Goal: Information Seeking & Learning: Learn about a topic

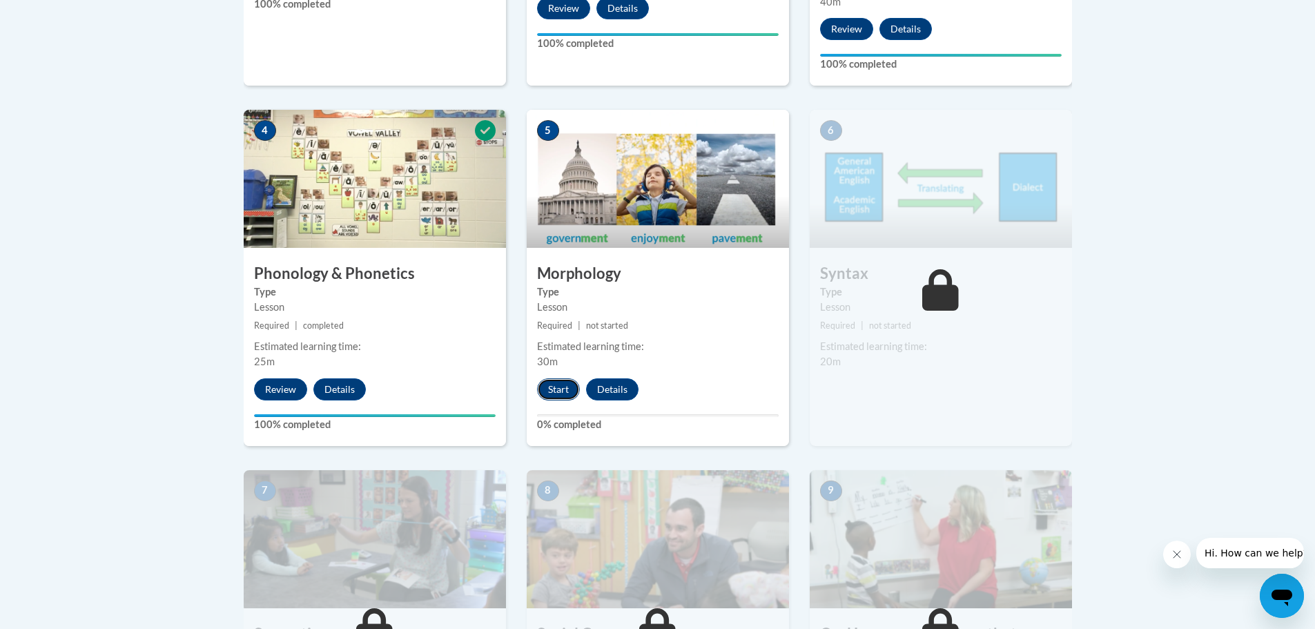
click at [565, 387] on button "Start" at bounding box center [558, 389] width 43 height 22
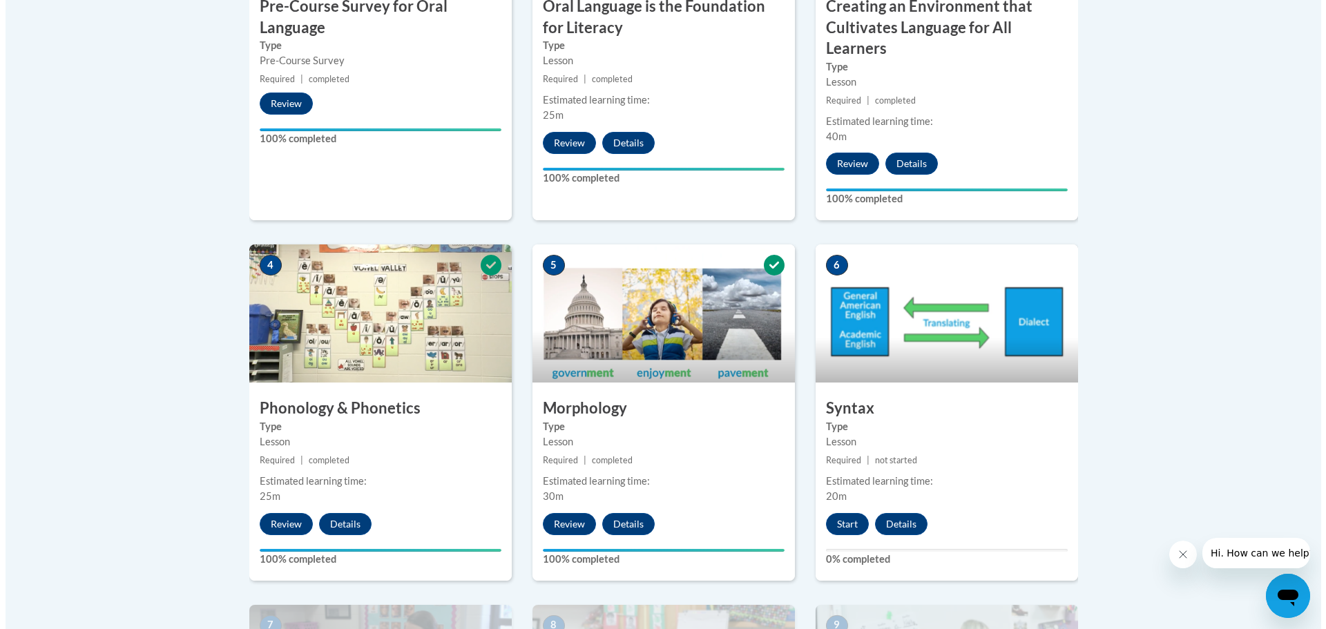
scroll to position [690, 0]
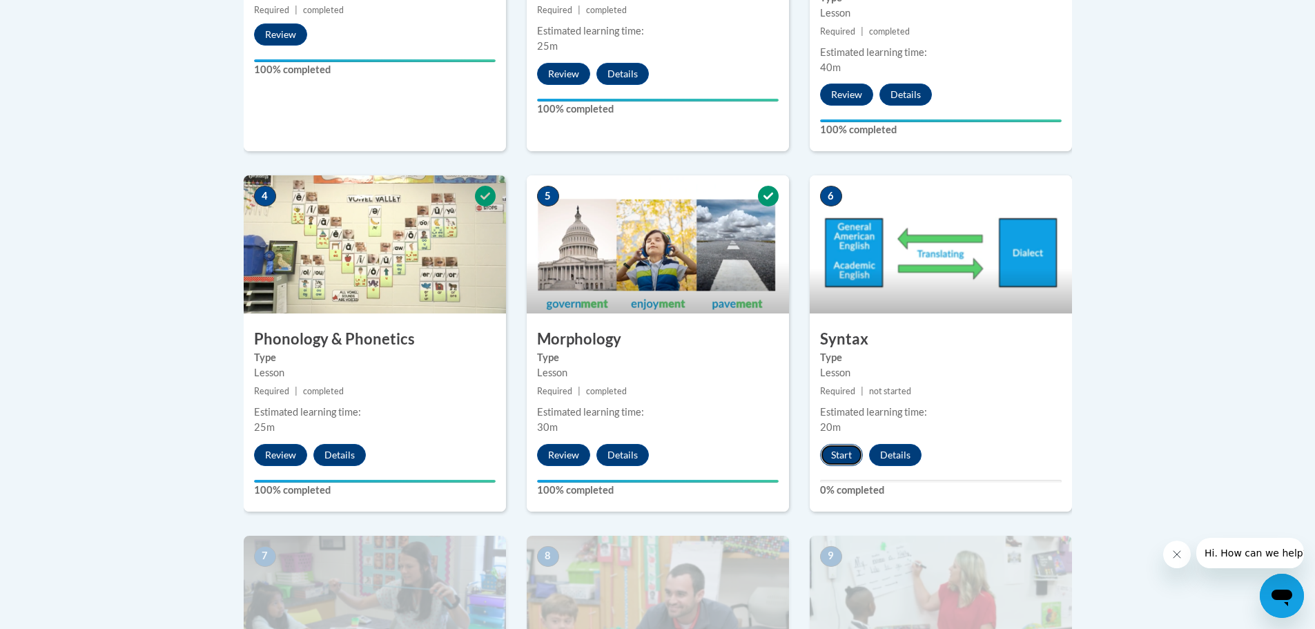
click at [838, 453] on button "Start" at bounding box center [841, 455] width 43 height 22
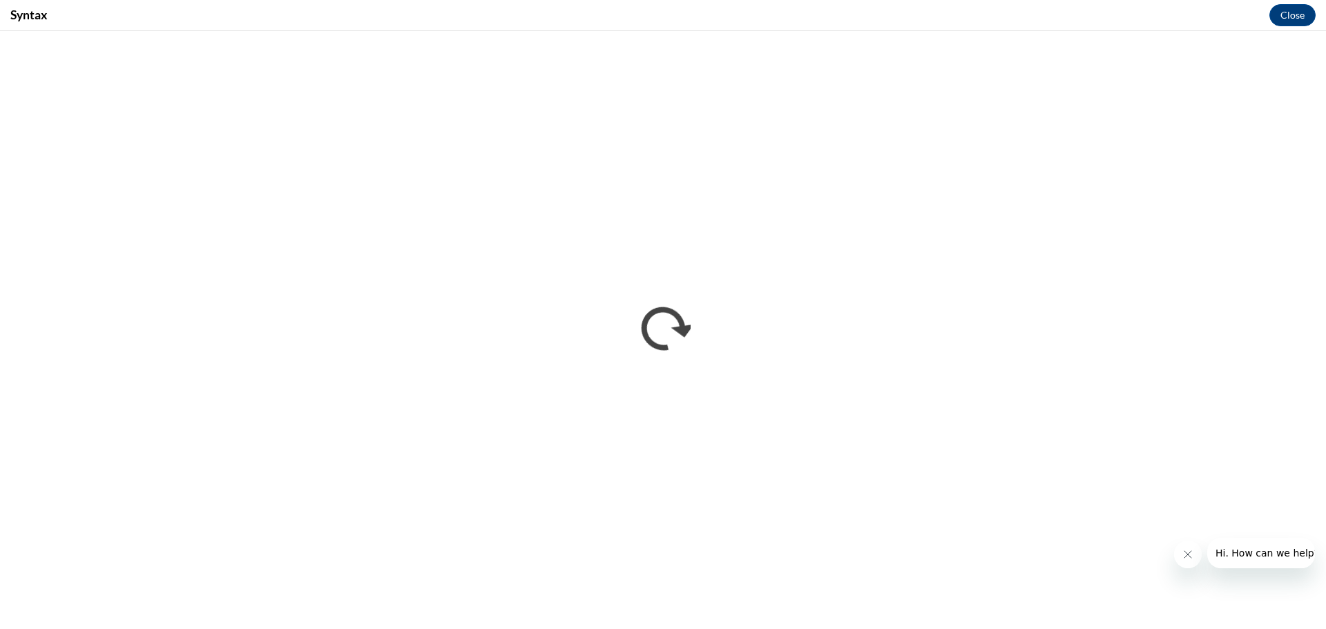
scroll to position [0, 0]
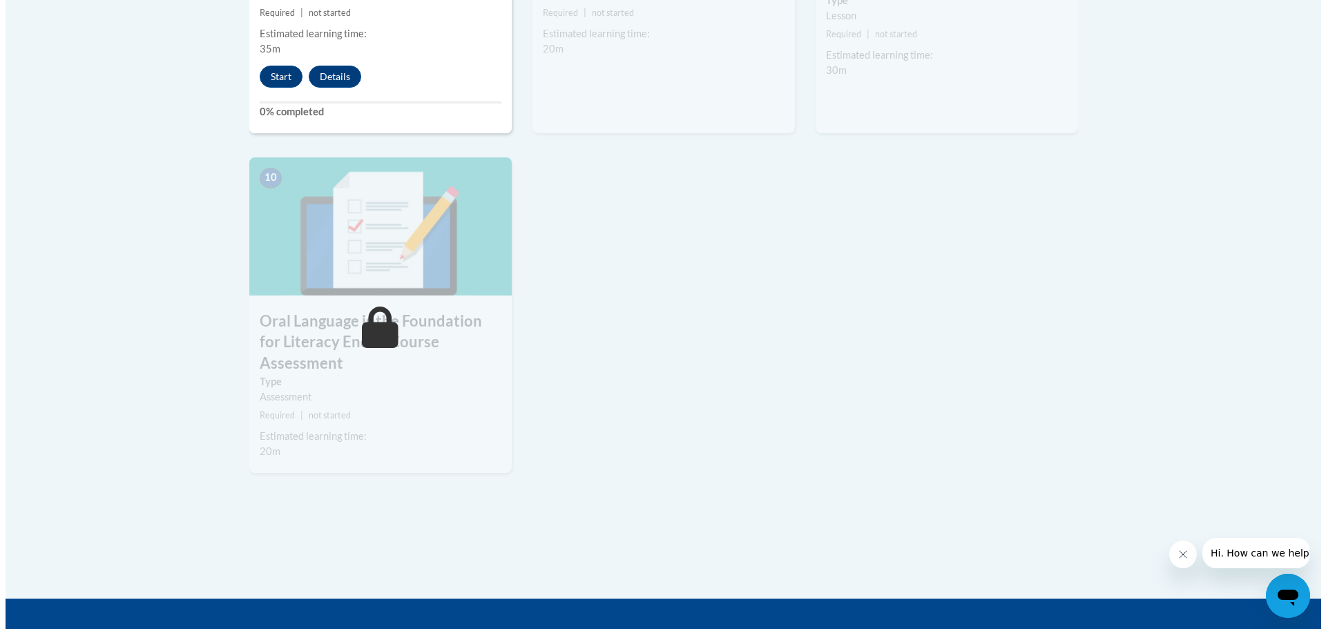
scroll to position [1221, 0]
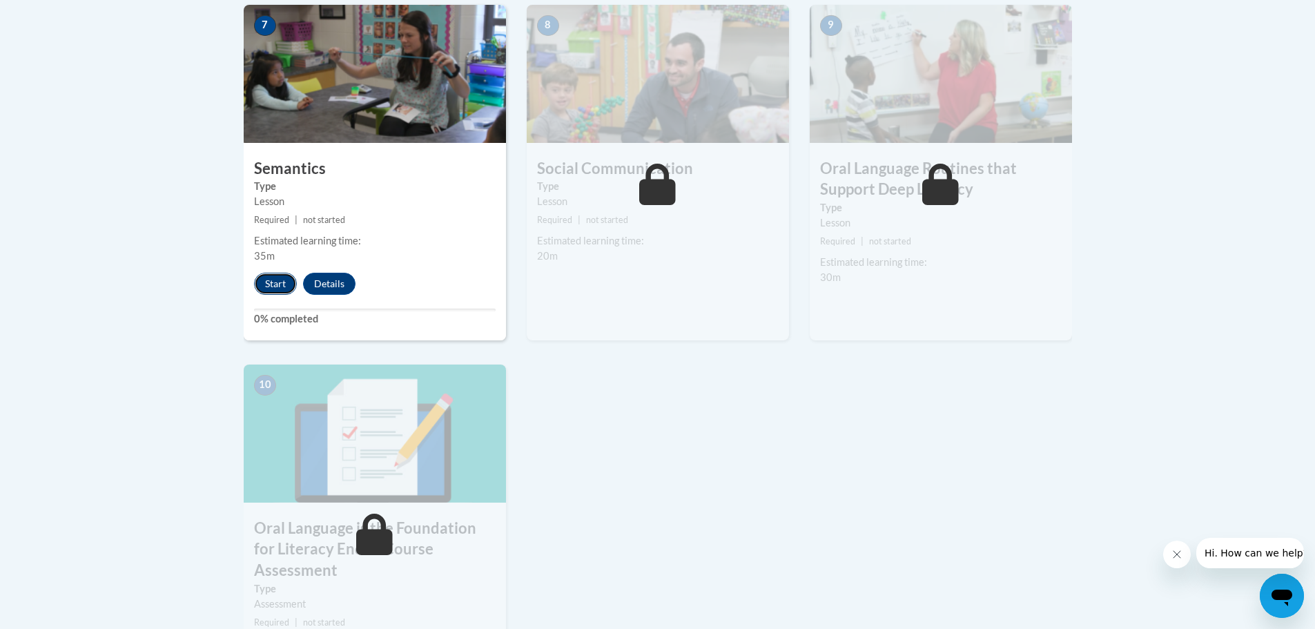
click at [287, 282] on button "Start" at bounding box center [275, 284] width 43 height 22
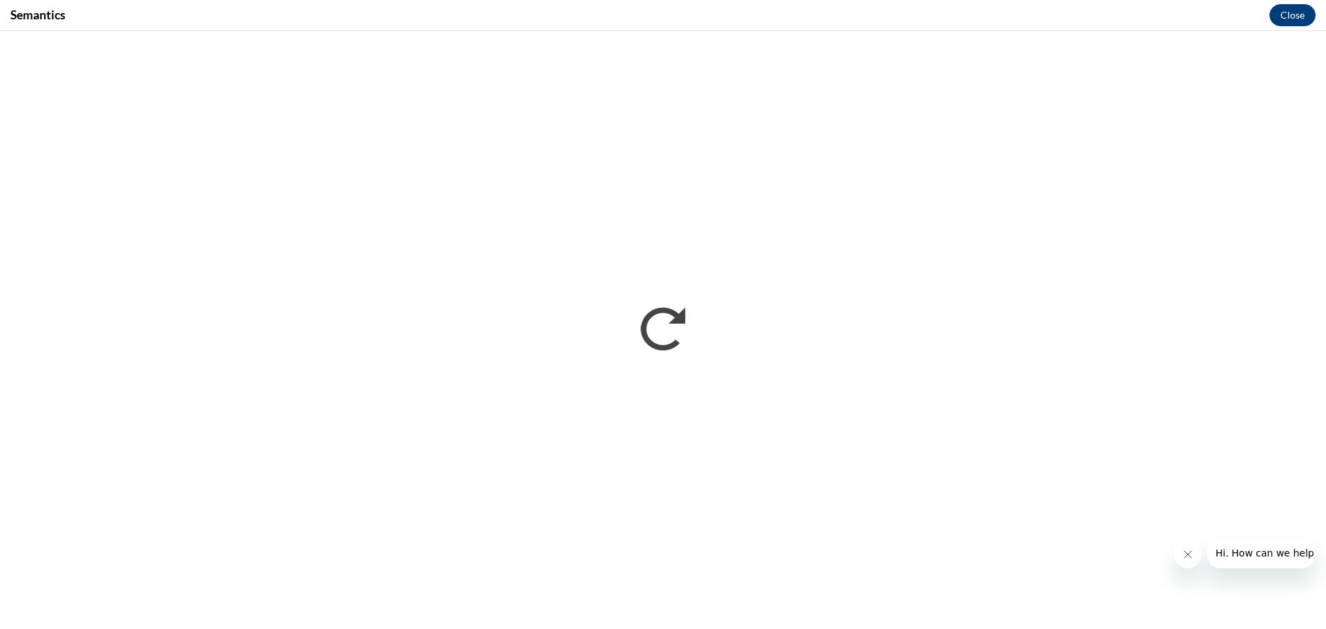
scroll to position [0, 0]
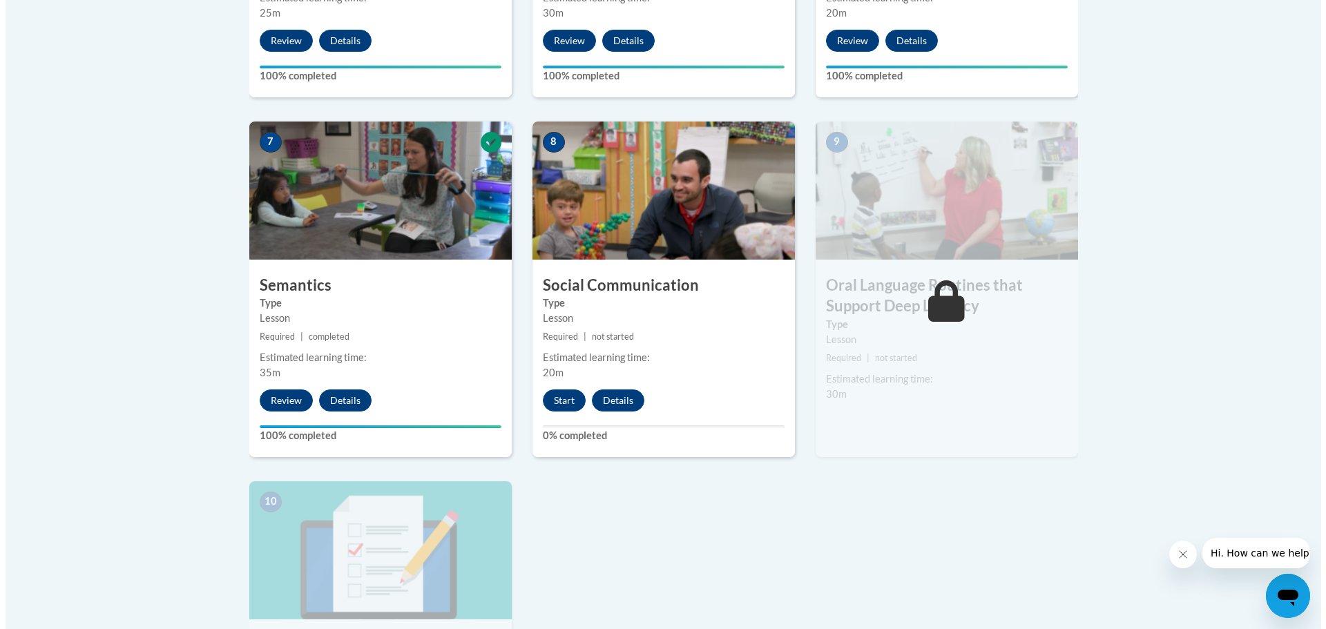
scroll to position [1174, 0]
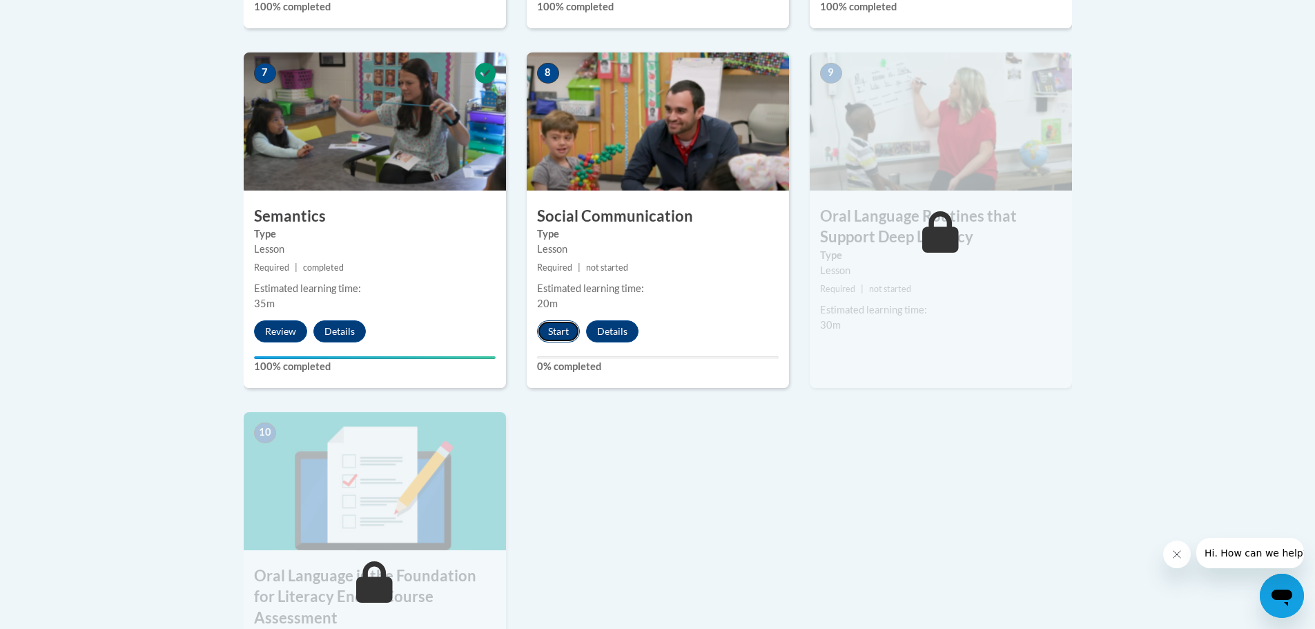
click at [550, 334] on button "Start" at bounding box center [558, 331] width 43 height 22
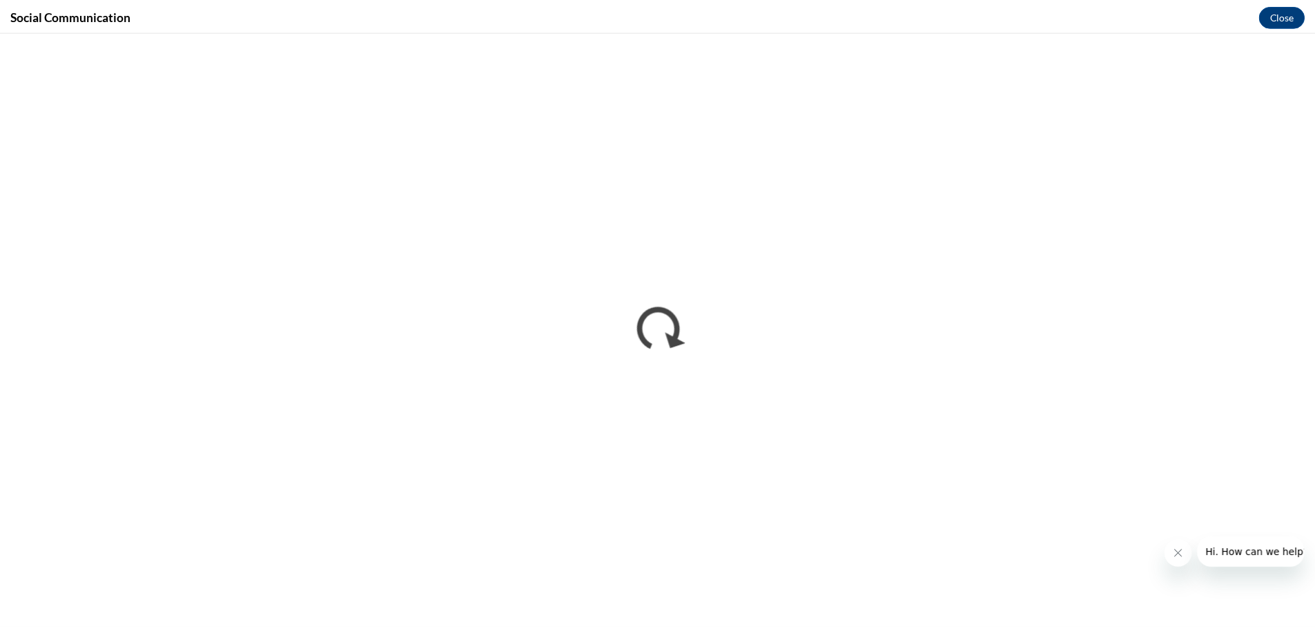
scroll to position [0, 0]
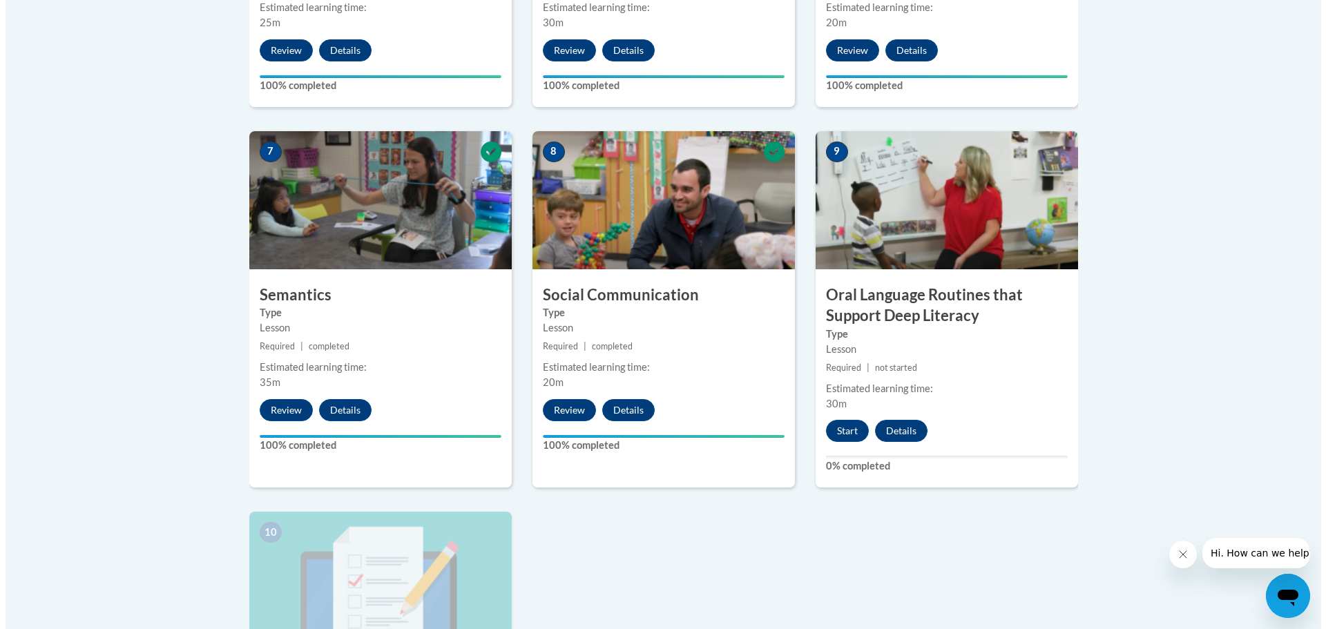
scroll to position [1164, 0]
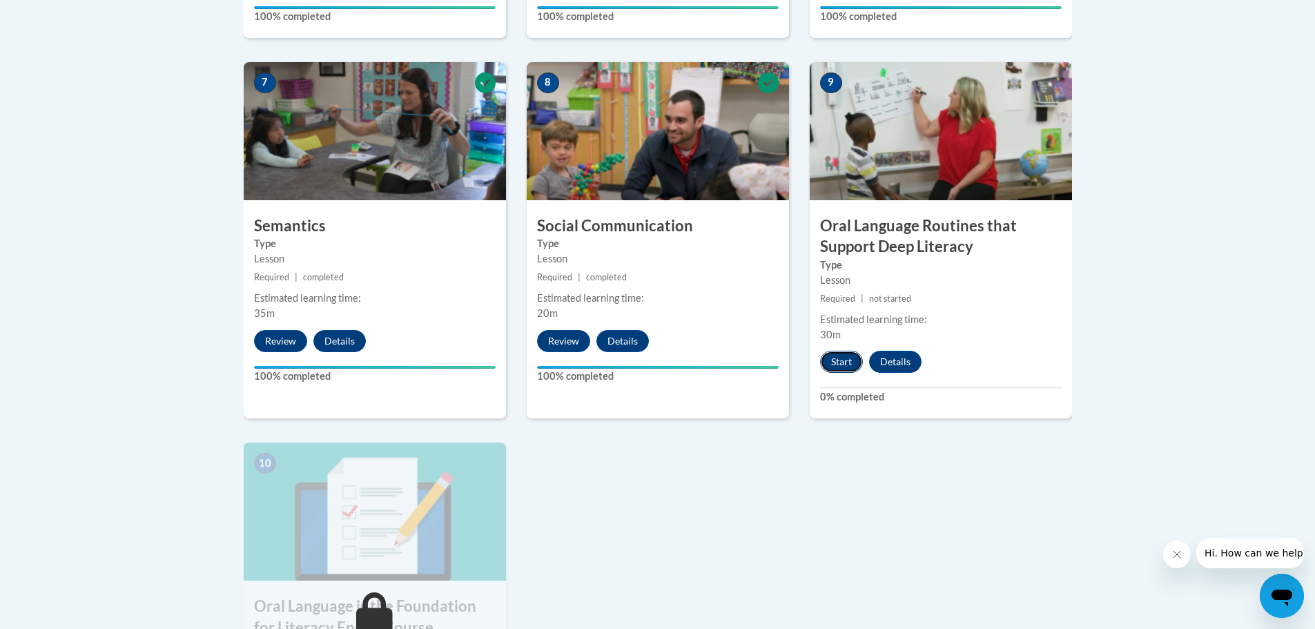
click at [838, 360] on button "Start" at bounding box center [841, 362] width 43 height 22
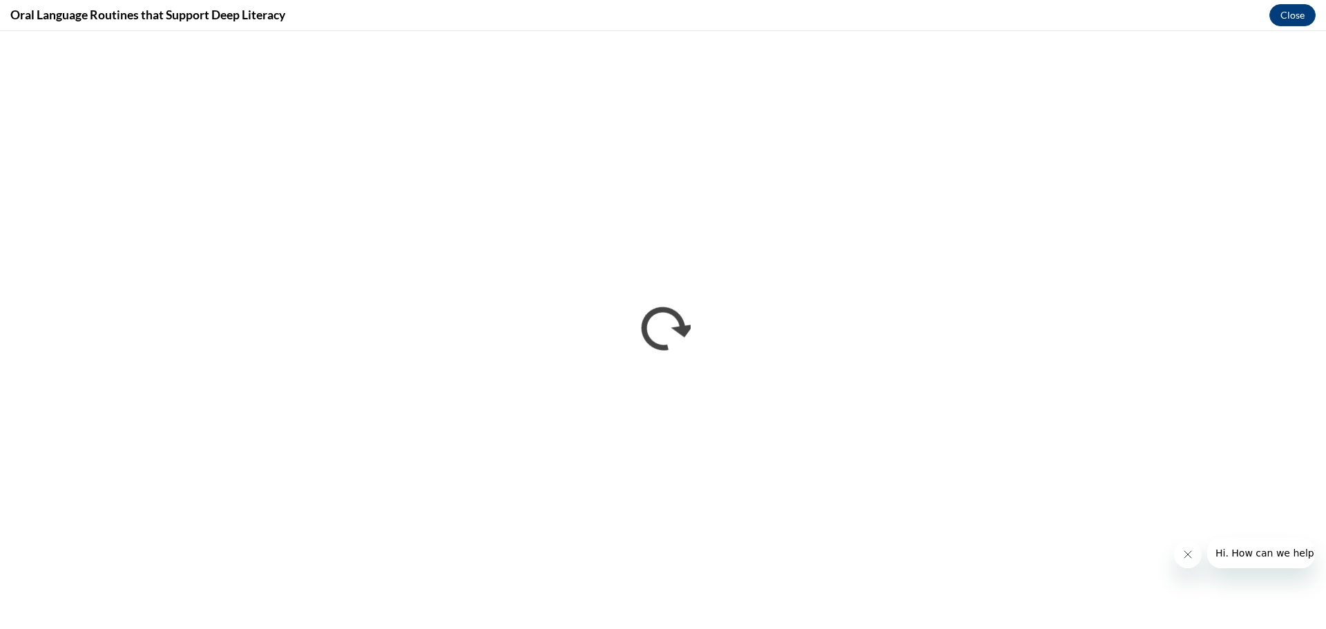
scroll to position [0, 0]
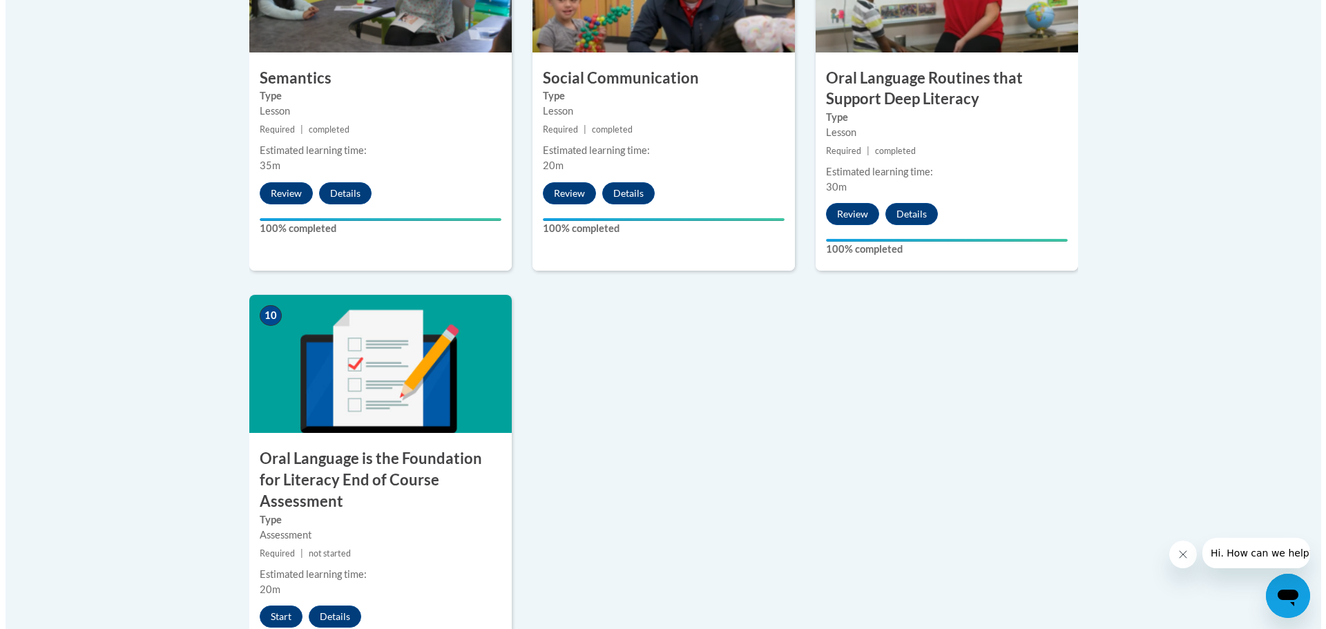
scroll to position [1381, 0]
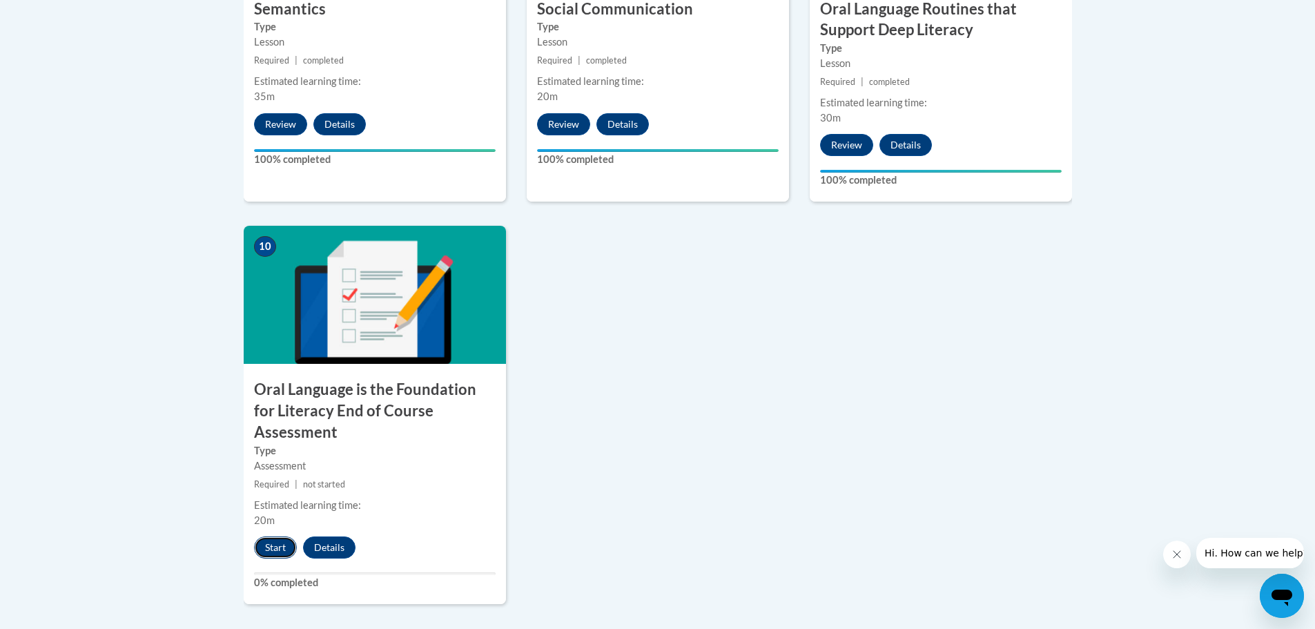
click at [277, 536] on button "Start" at bounding box center [275, 547] width 43 height 22
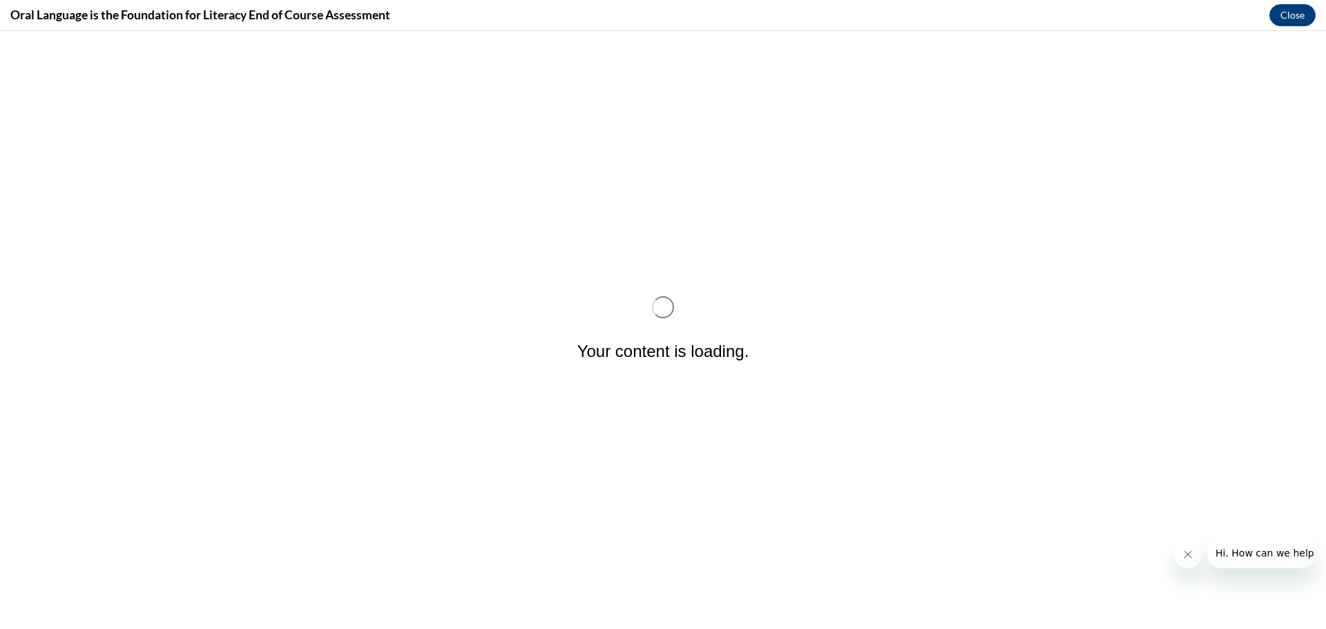
scroll to position [0, 0]
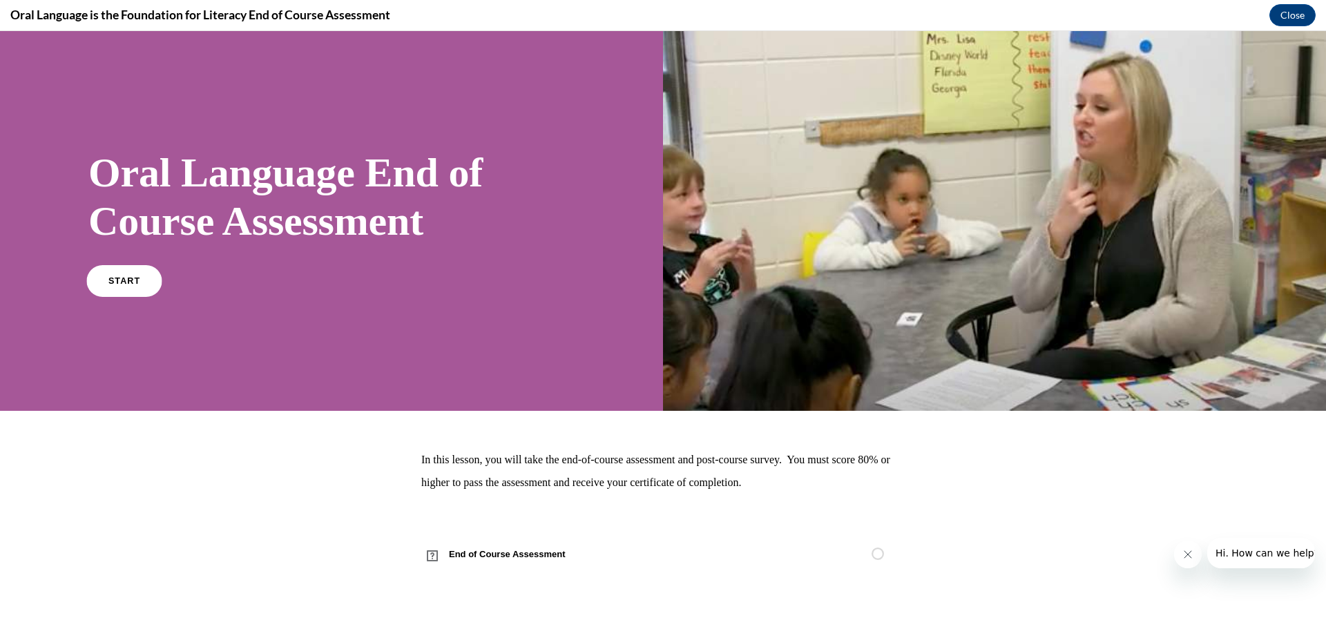
click at [121, 284] on span "START" at bounding box center [124, 280] width 32 height 10
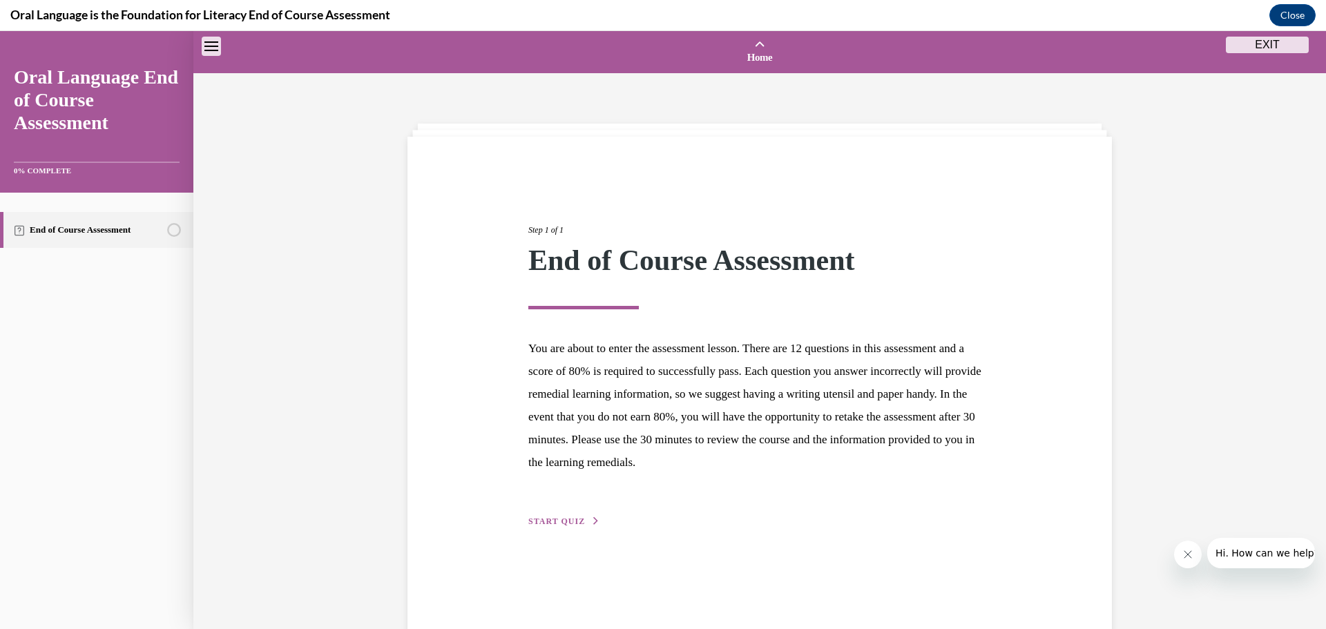
scroll to position [43, 0]
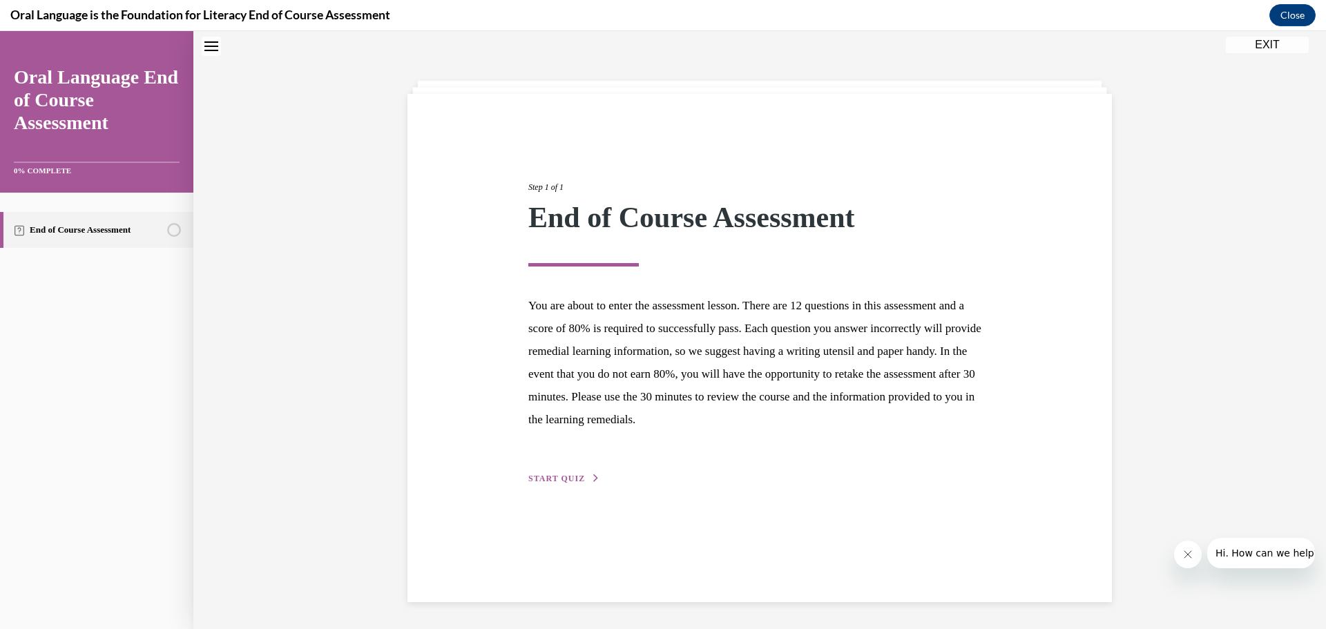
click at [564, 481] on span "START QUIZ" at bounding box center [556, 479] width 57 height 10
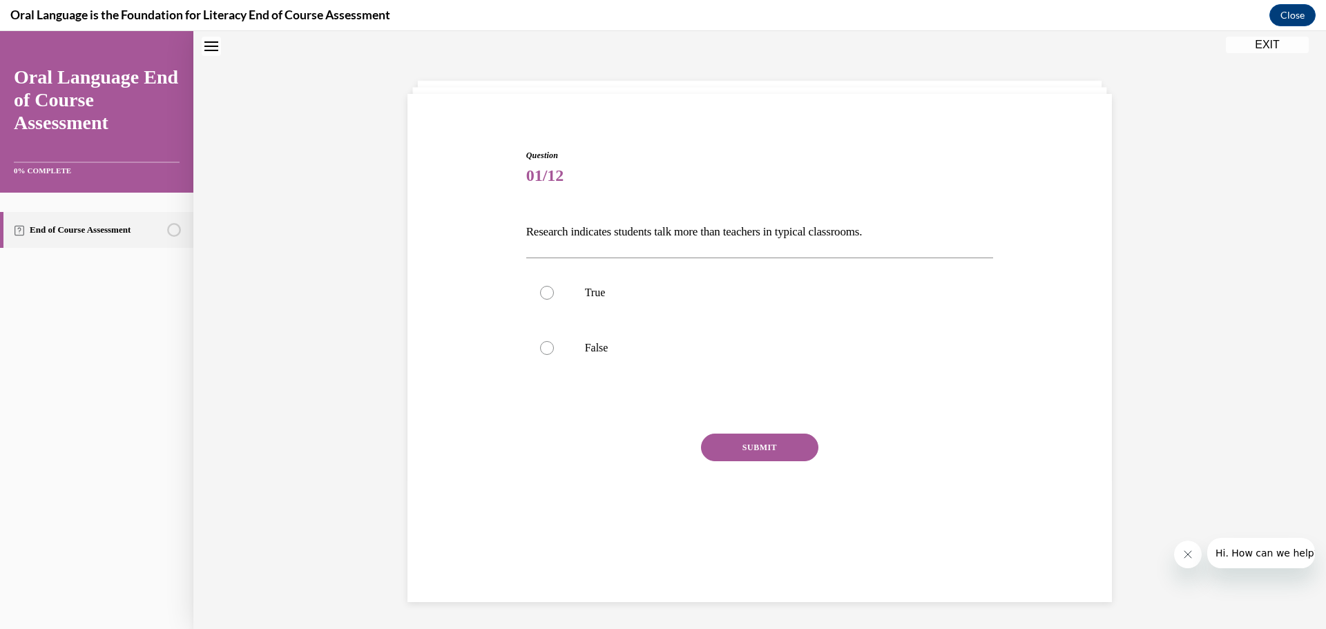
scroll to position [42, 0]
click at [570, 351] on label "False" at bounding box center [759, 348] width 467 height 55
click at [554, 351] on input "False" at bounding box center [547, 349] width 14 height 14
radio input "true"
click at [762, 443] on button "SUBMIT" at bounding box center [759, 448] width 117 height 28
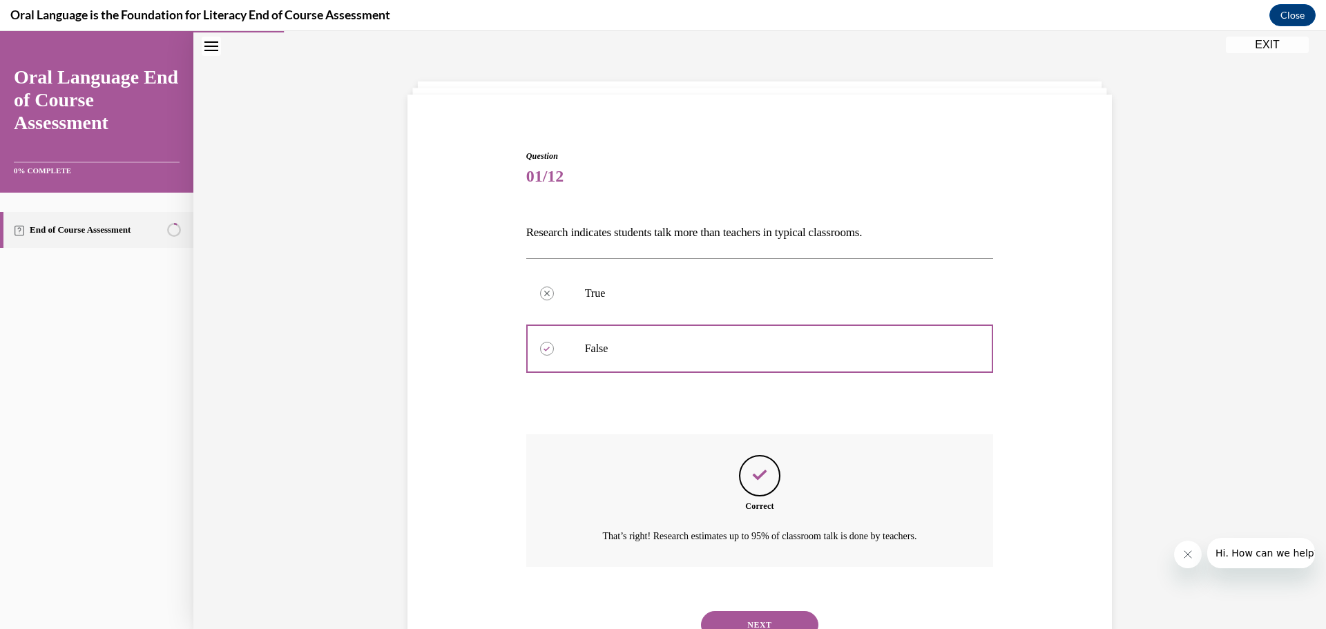
scroll to position [100, 0]
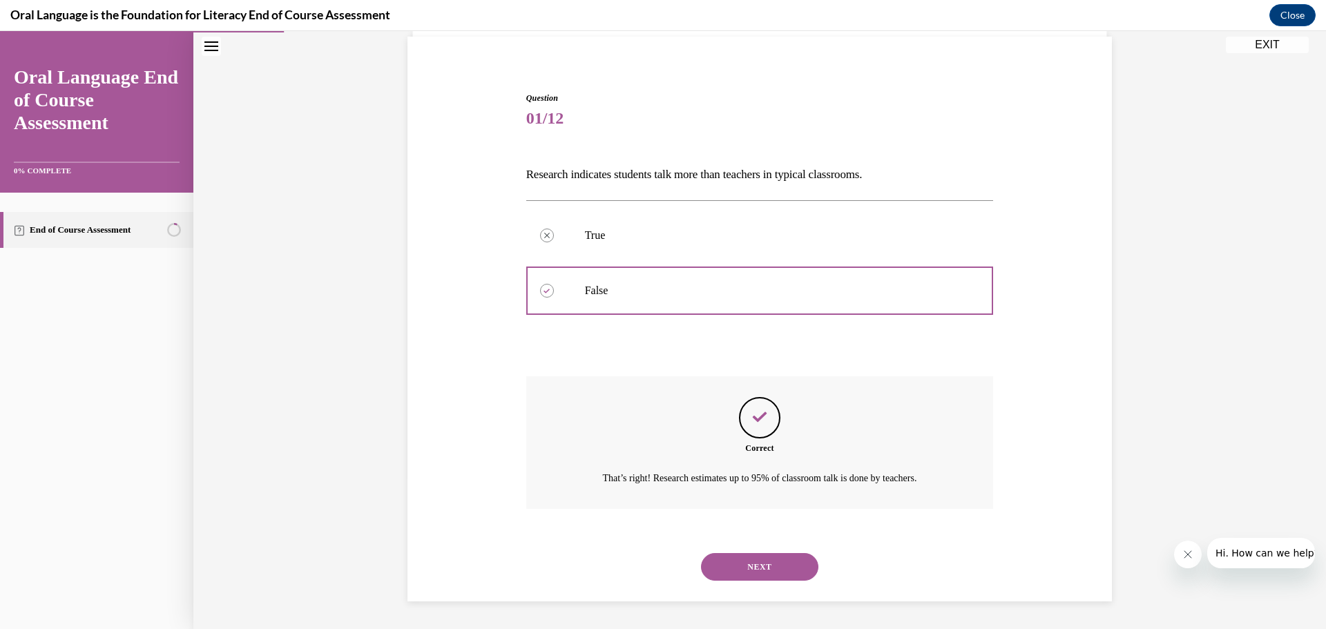
click at [746, 565] on button "NEXT" at bounding box center [759, 567] width 117 height 28
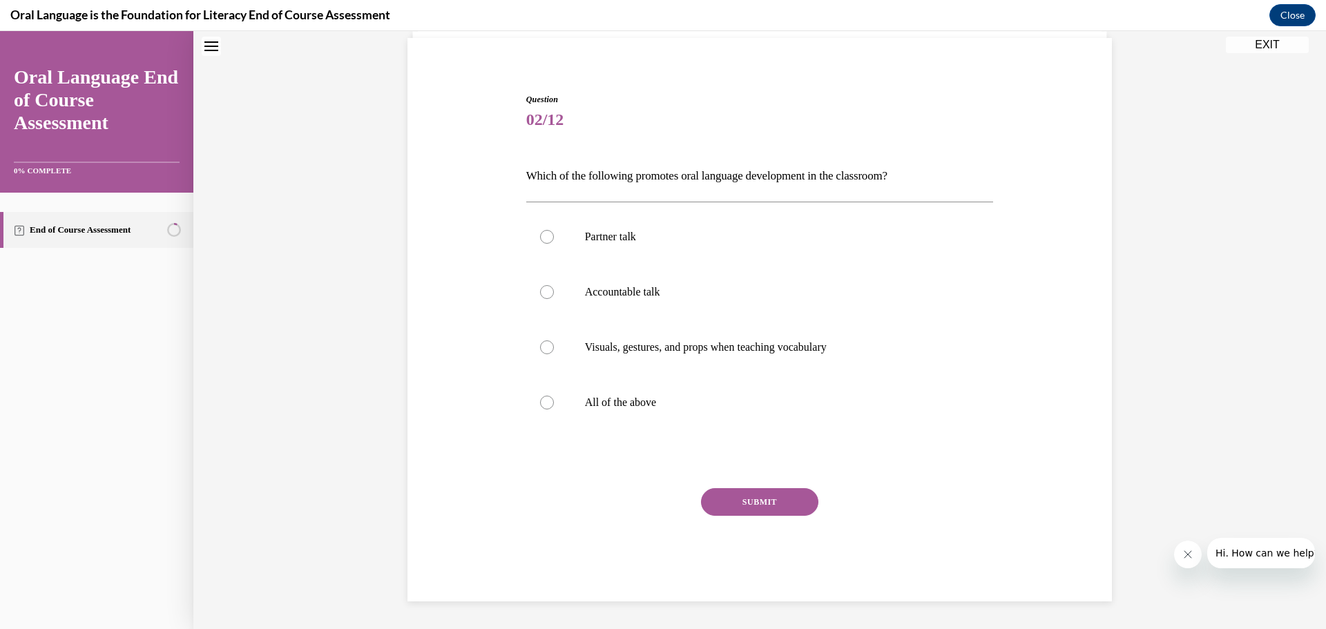
scroll to position [42, 0]
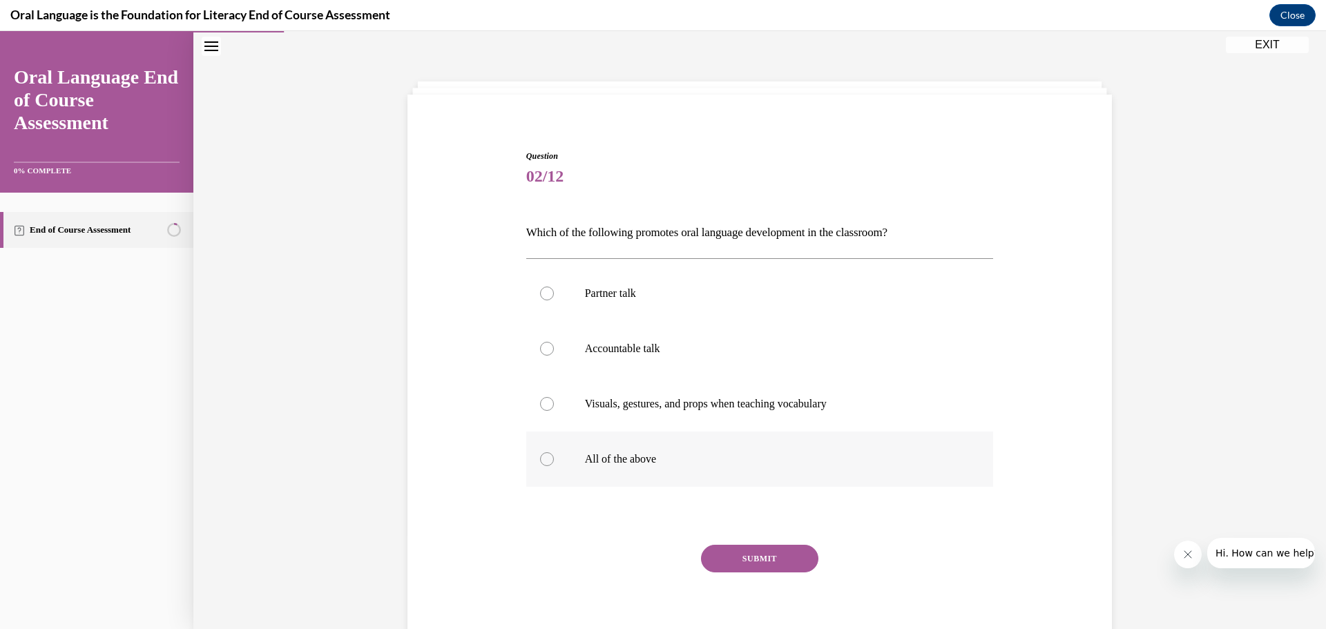
click at [534, 455] on label "All of the above" at bounding box center [759, 459] width 467 height 55
click at [540, 455] on input "All of the above" at bounding box center [547, 459] width 14 height 14
radio input "true"
click at [744, 562] on button "SUBMIT" at bounding box center [759, 559] width 117 height 28
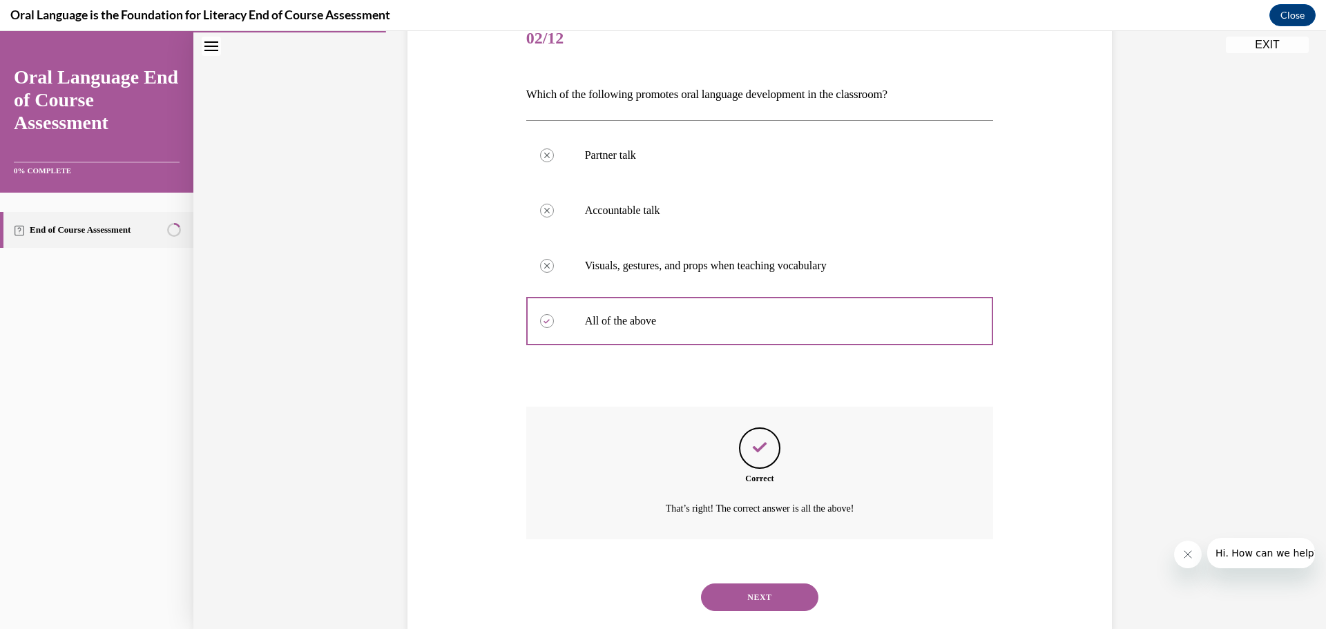
click at [763, 595] on button "NEXT" at bounding box center [759, 597] width 117 height 28
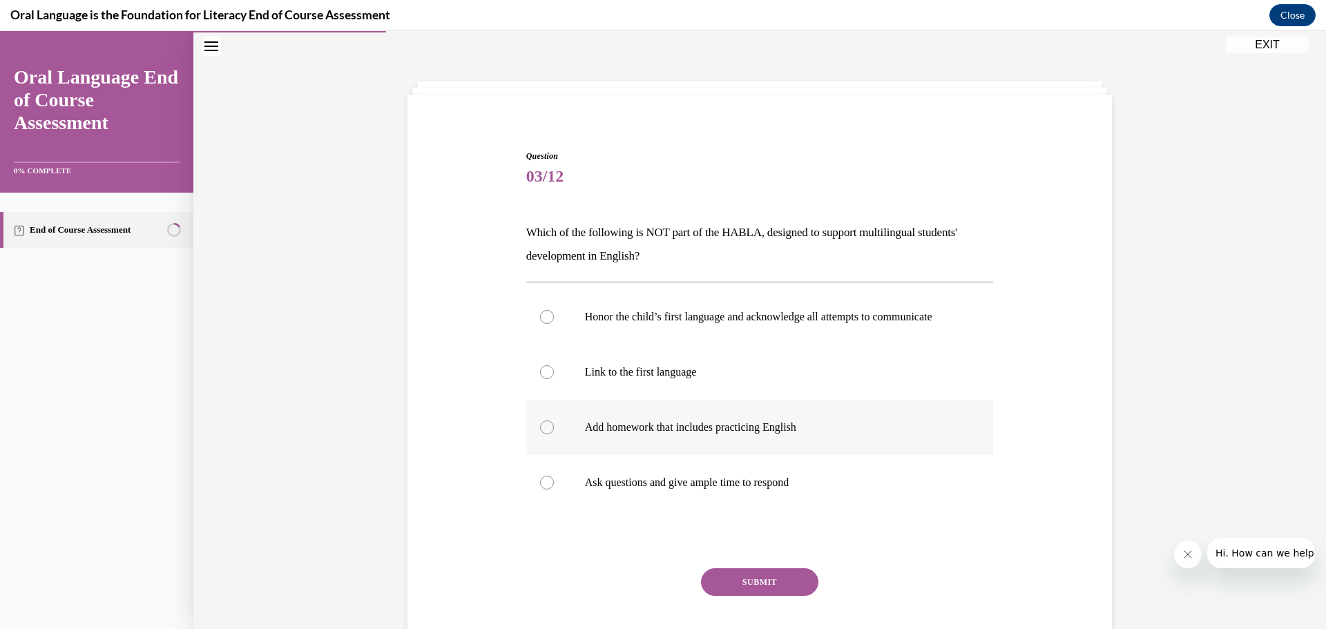
click at [546, 434] on div at bounding box center [547, 427] width 14 height 14
click at [546, 434] on input "Add homework that includes practicing English" at bounding box center [547, 427] width 14 height 14
radio input "true"
click at [748, 592] on button "SUBMIT" at bounding box center [759, 582] width 117 height 28
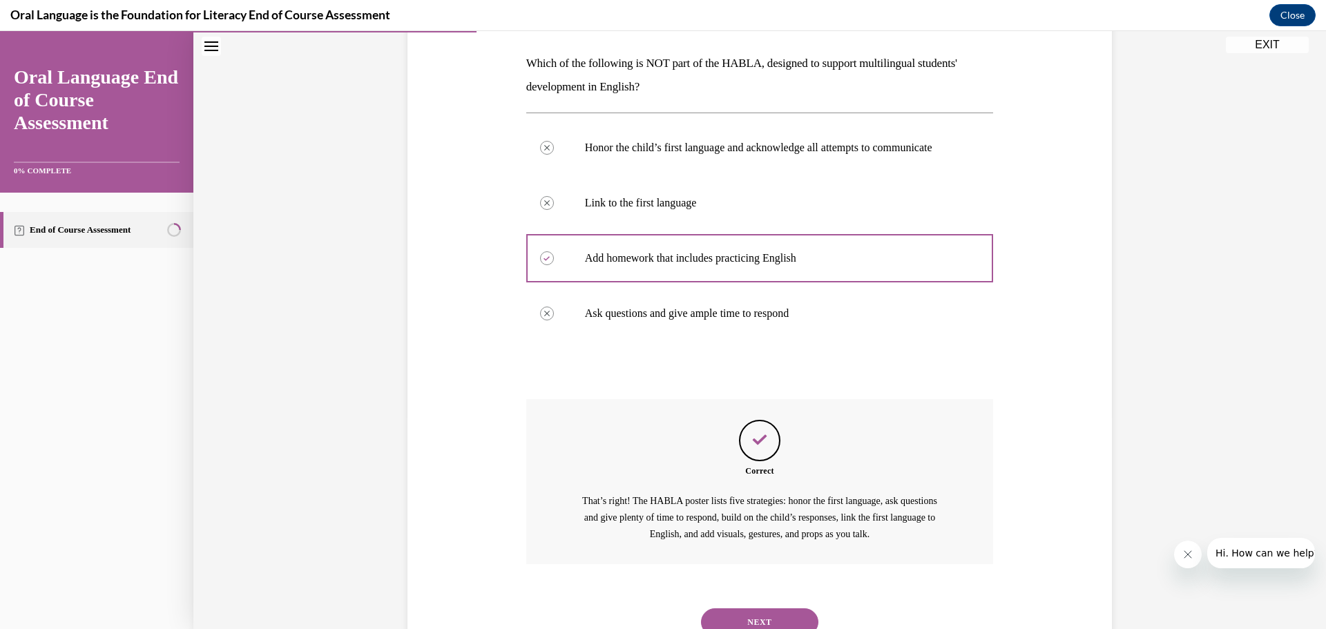
scroll to position [280, 0]
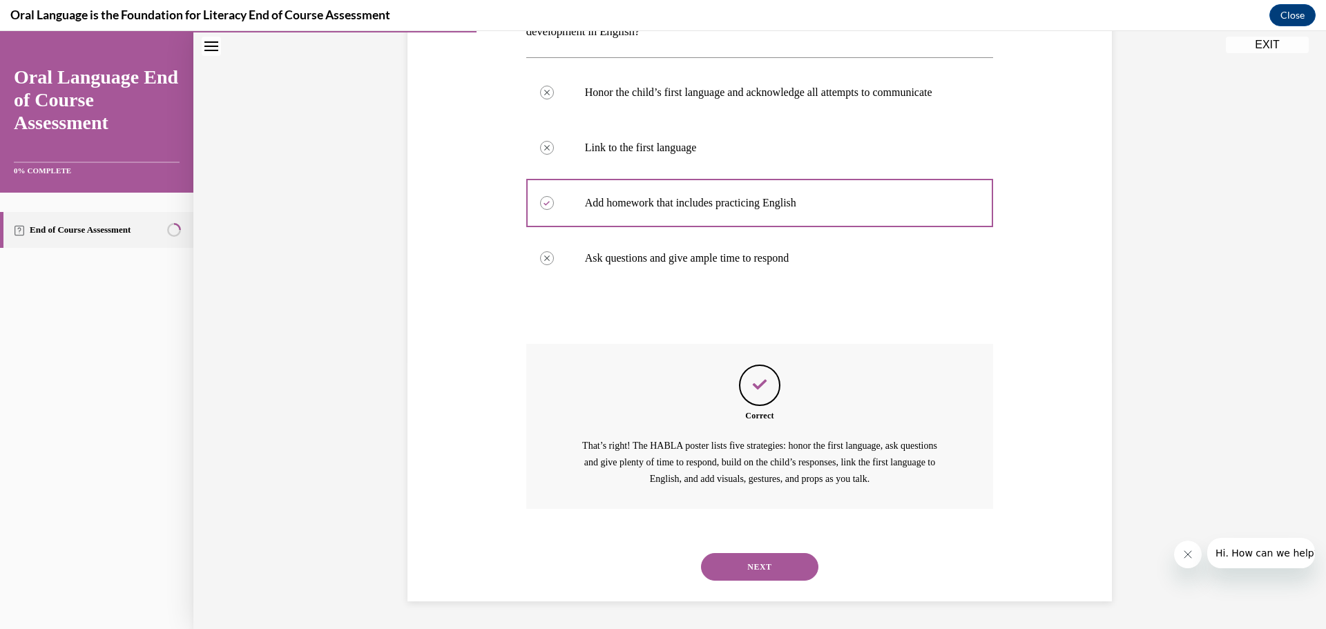
click at [745, 572] on button "NEXT" at bounding box center [759, 567] width 117 height 28
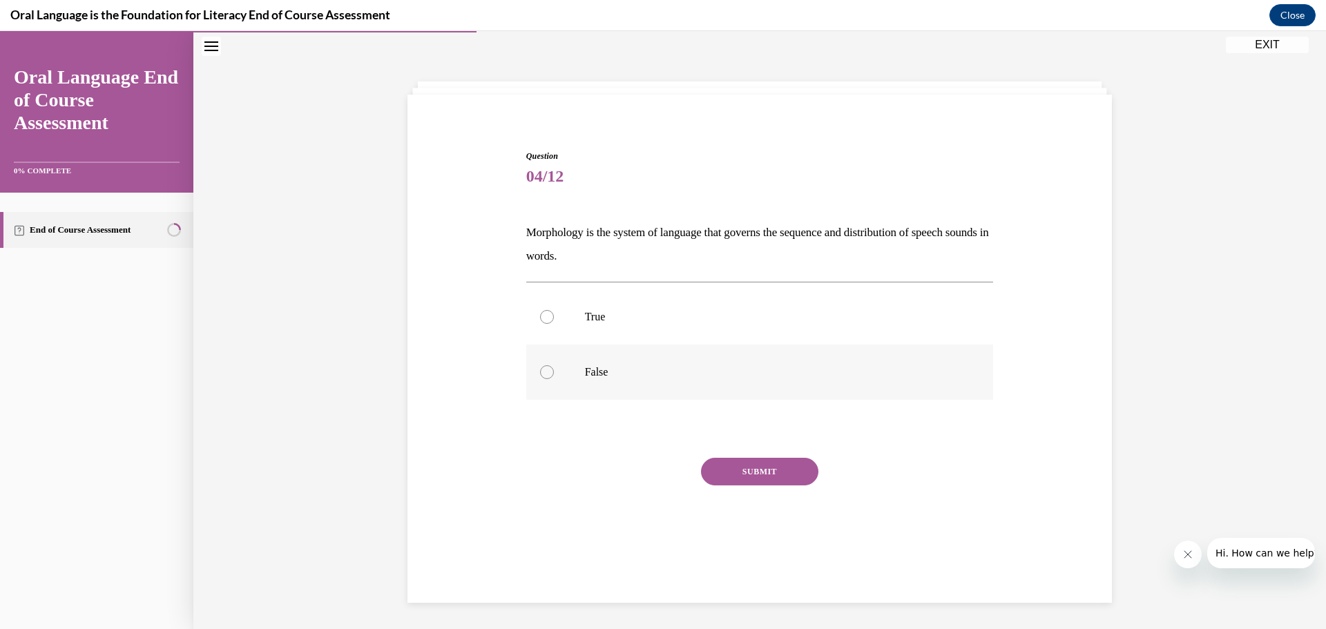
click at [546, 374] on div at bounding box center [547, 372] width 14 height 14
click at [546, 374] on input "False" at bounding box center [547, 372] width 14 height 14
radio input "true"
click at [751, 470] on button "SUBMIT" at bounding box center [759, 472] width 117 height 28
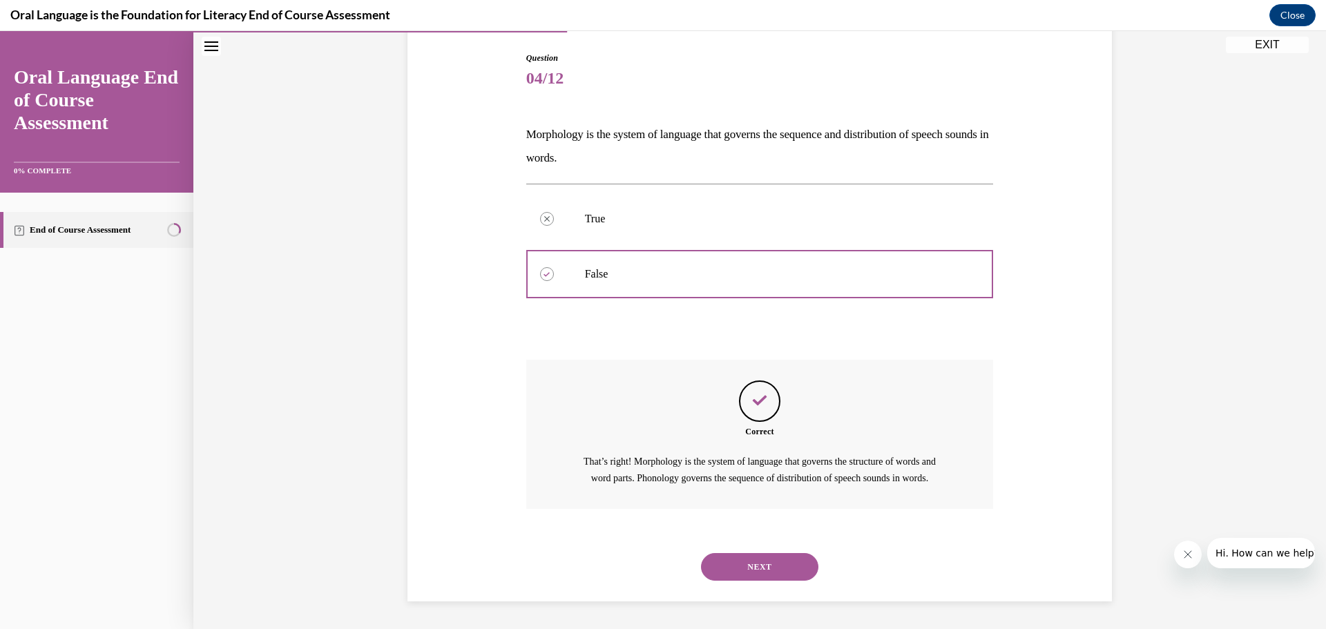
click at [759, 556] on button "NEXT" at bounding box center [759, 567] width 117 height 28
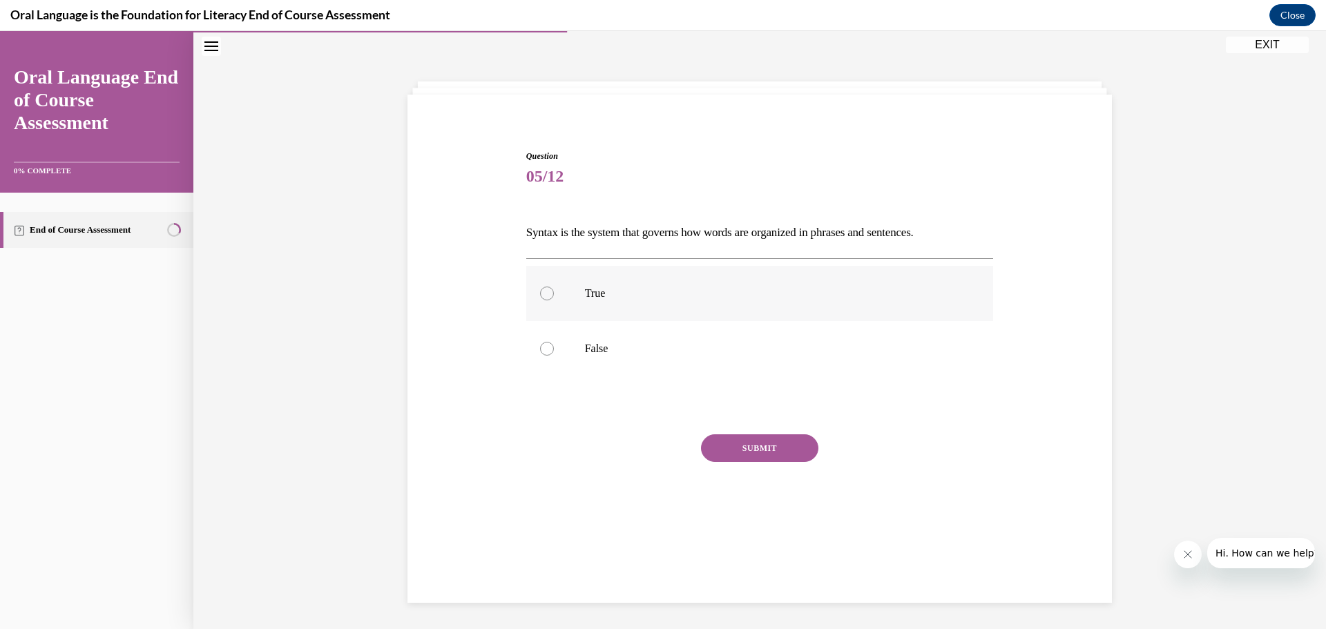
click at [539, 302] on label "True" at bounding box center [759, 293] width 467 height 55
click at [540, 300] on input "True" at bounding box center [547, 294] width 14 height 14
radio input "true"
click at [730, 438] on button "SUBMIT" at bounding box center [759, 448] width 117 height 28
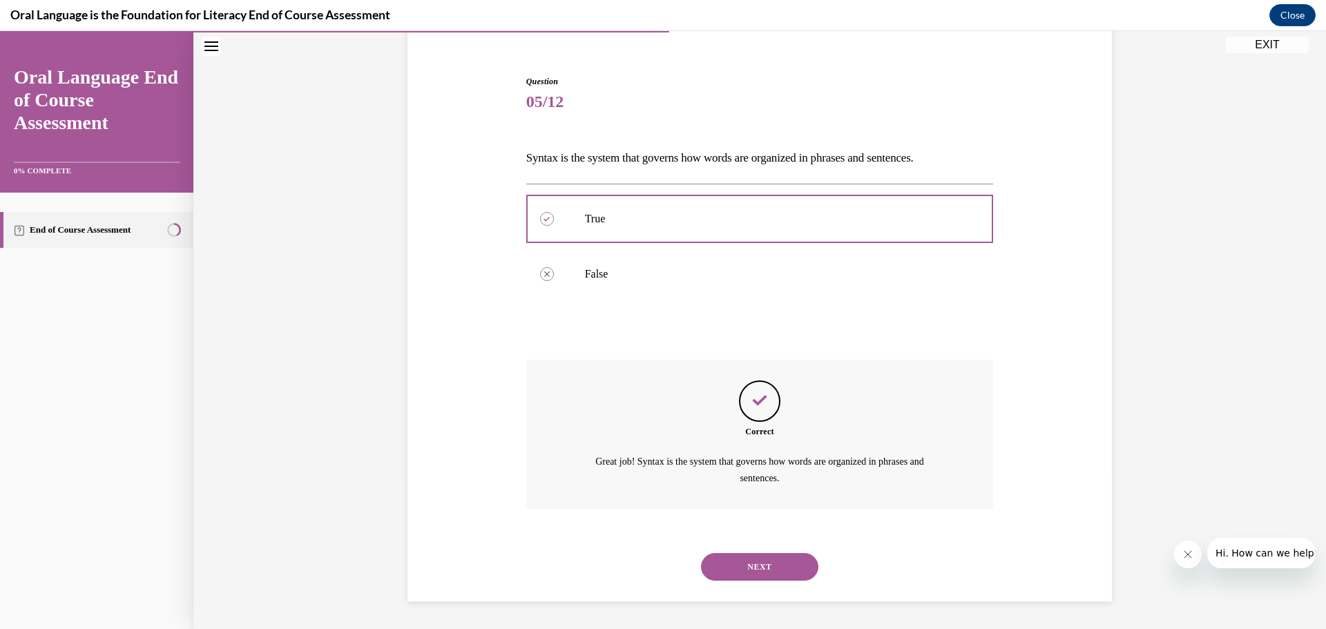
click at [765, 566] on button "NEXT" at bounding box center [759, 567] width 117 height 28
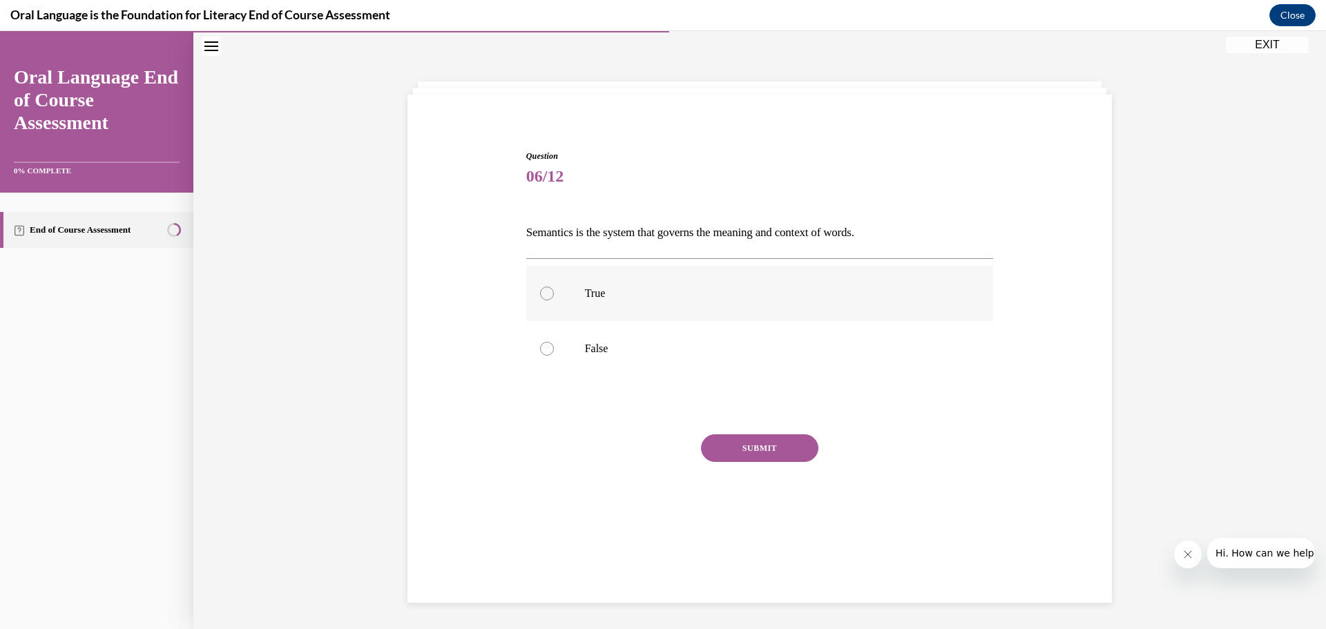
click at [548, 296] on label "True" at bounding box center [759, 293] width 467 height 55
click at [548, 296] on input "True" at bounding box center [547, 294] width 14 height 14
radio input "true"
click at [737, 461] on button "SUBMIT" at bounding box center [759, 448] width 117 height 28
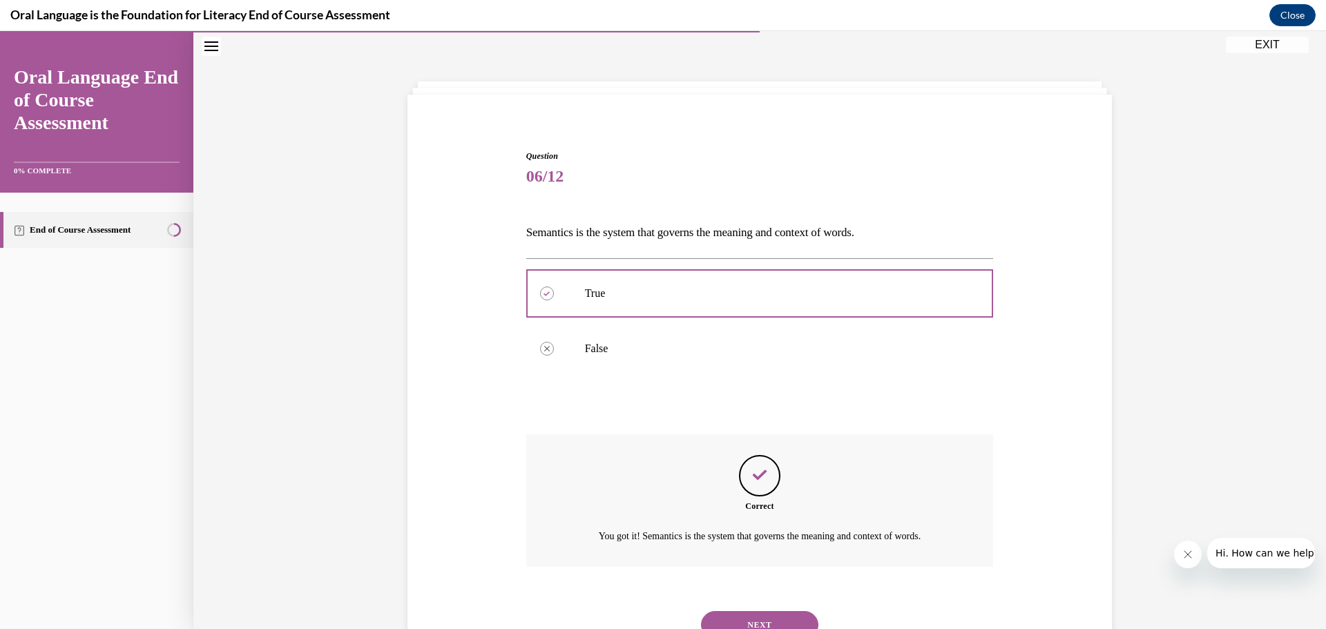
scroll to position [100, 0]
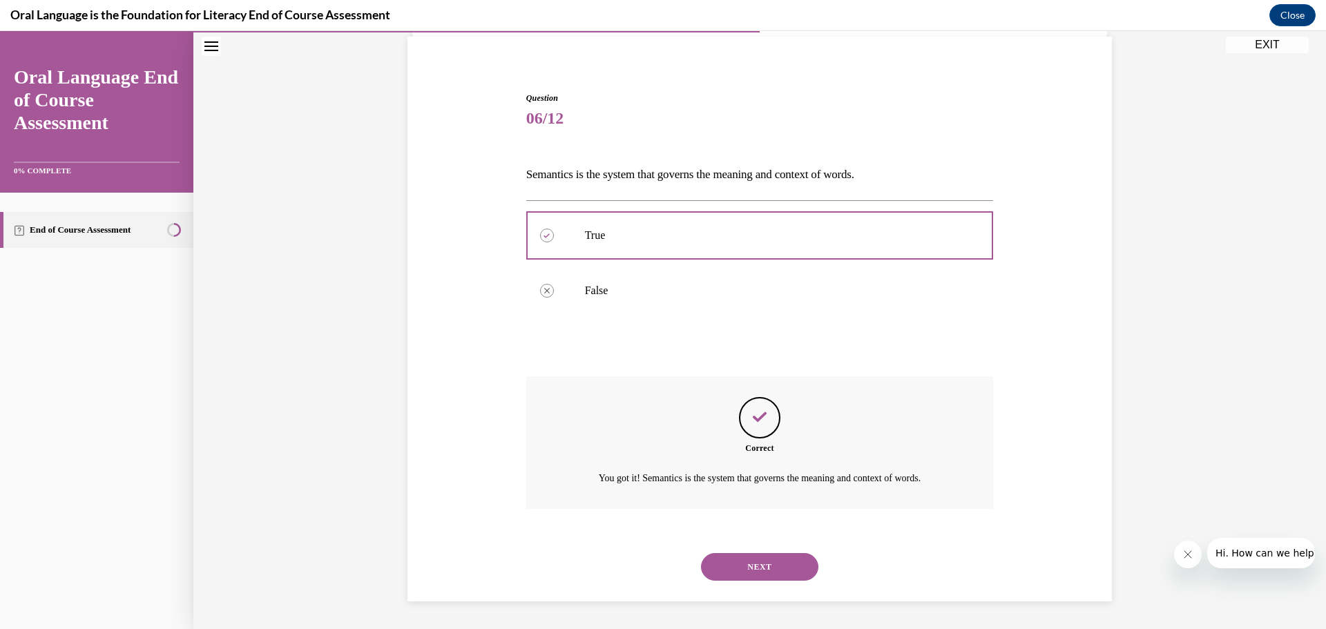
click at [730, 569] on button "NEXT" at bounding box center [759, 567] width 117 height 28
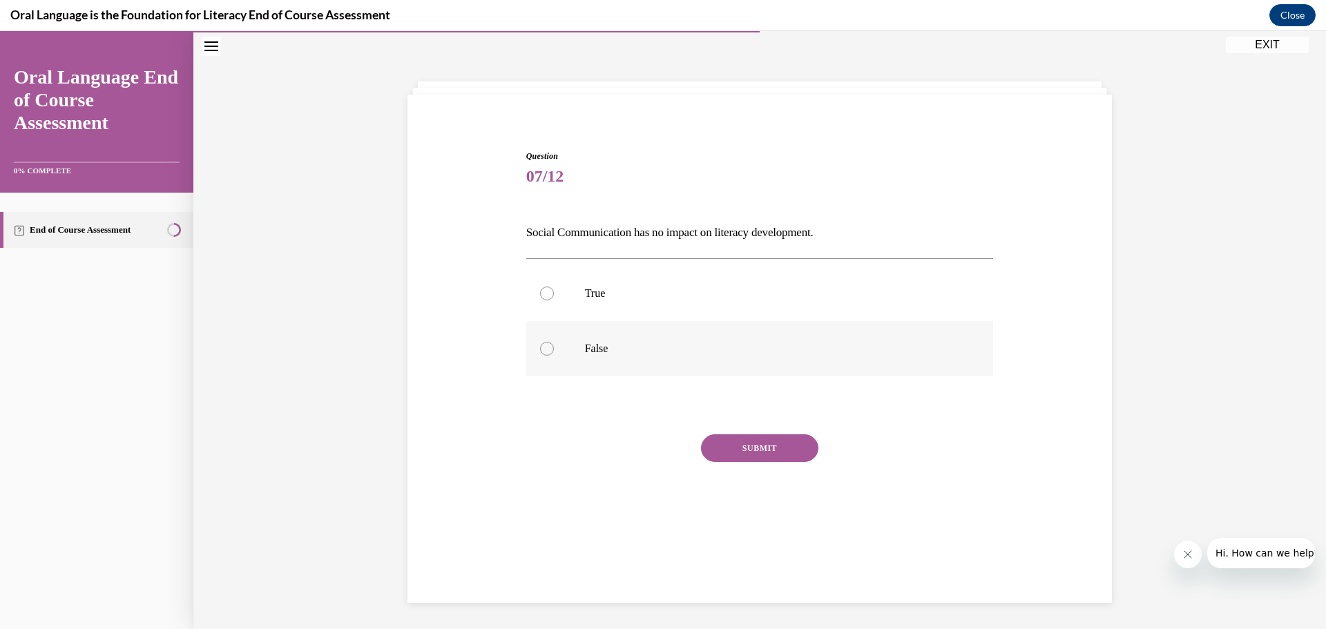
click at [542, 347] on div at bounding box center [547, 349] width 14 height 14
click at [542, 347] on input "False" at bounding box center [547, 349] width 14 height 14
radio input "true"
click at [742, 442] on button "SUBMIT" at bounding box center [759, 448] width 117 height 28
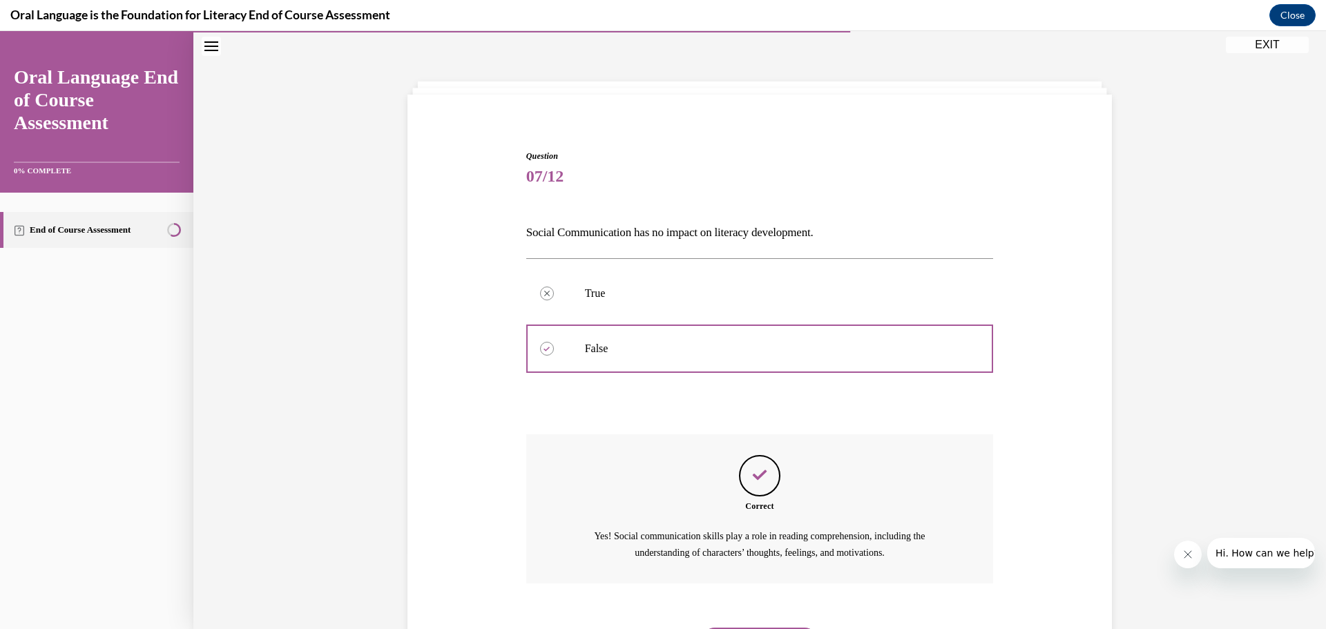
scroll to position [117, 0]
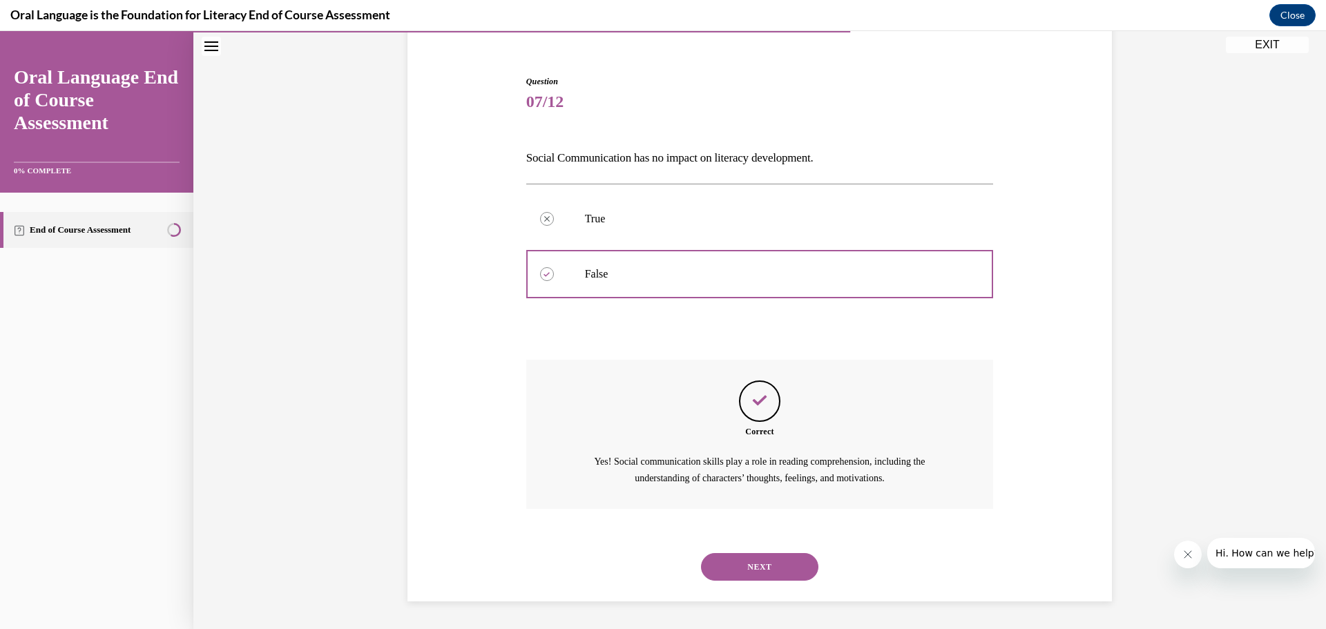
click at [786, 570] on button "NEXT" at bounding box center [759, 567] width 117 height 28
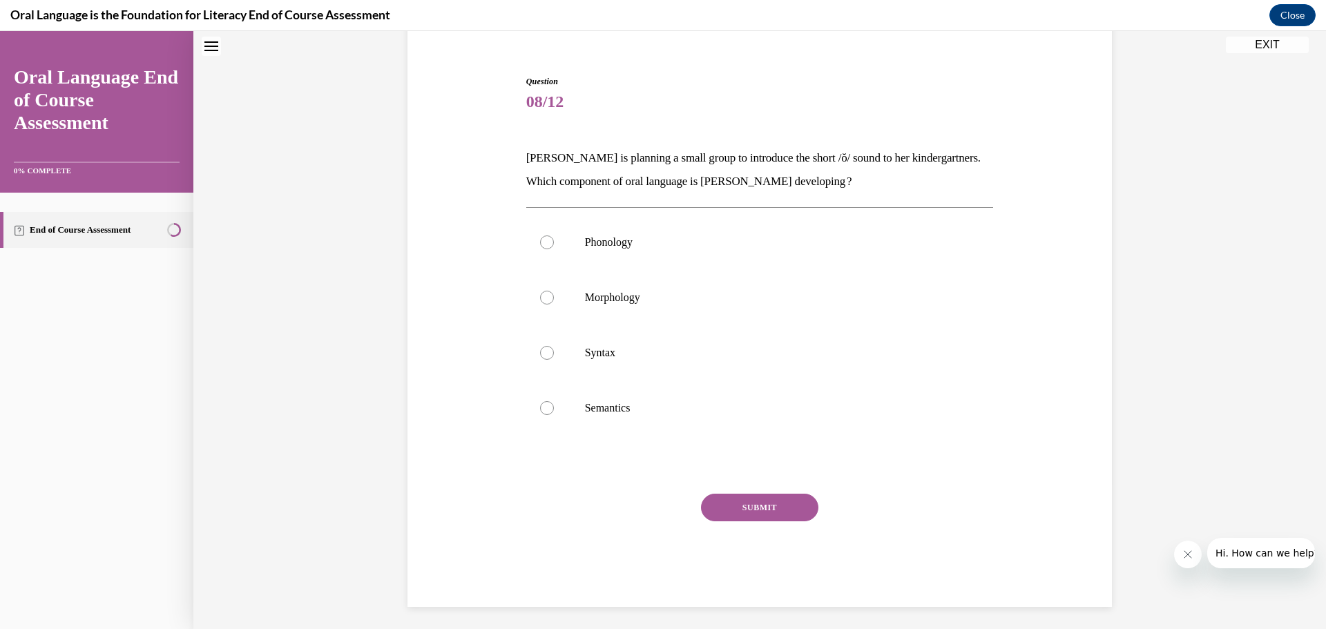
scroll to position [42, 0]
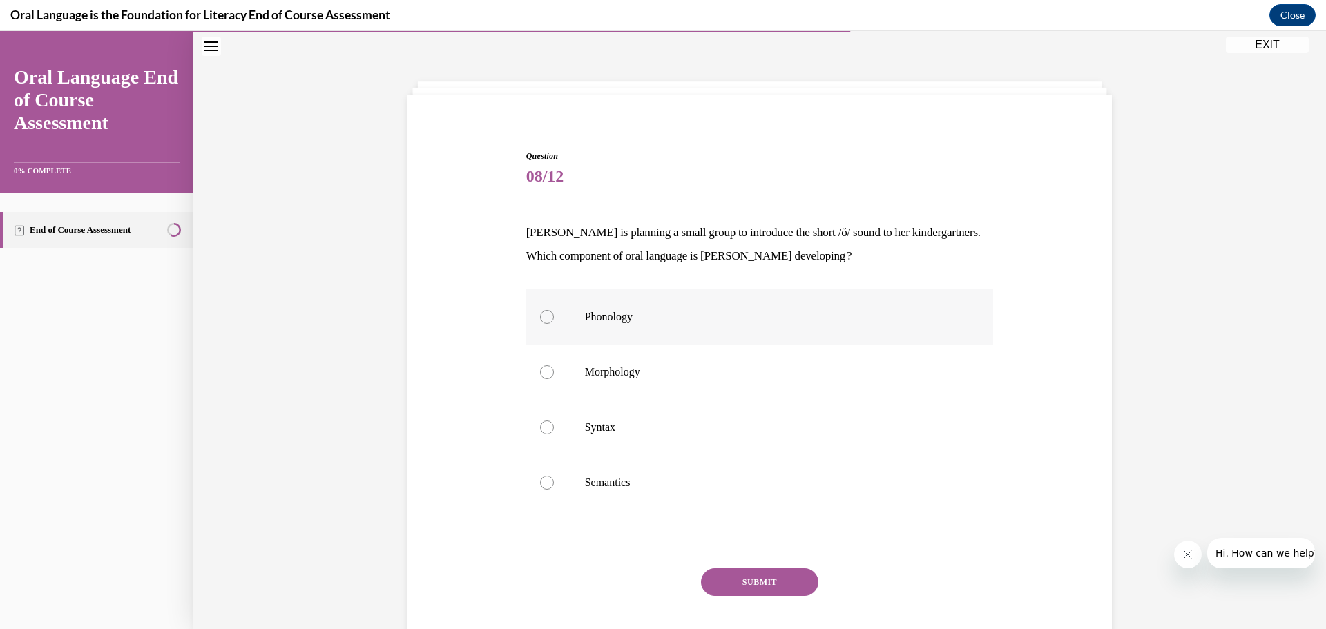
click at [543, 319] on div at bounding box center [547, 317] width 14 height 14
click at [543, 319] on input "Phonology" at bounding box center [547, 317] width 14 height 14
radio input "true"
click at [789, 583] on button "SUBMIT" at bounding box center [759, 582] width 117 height 28
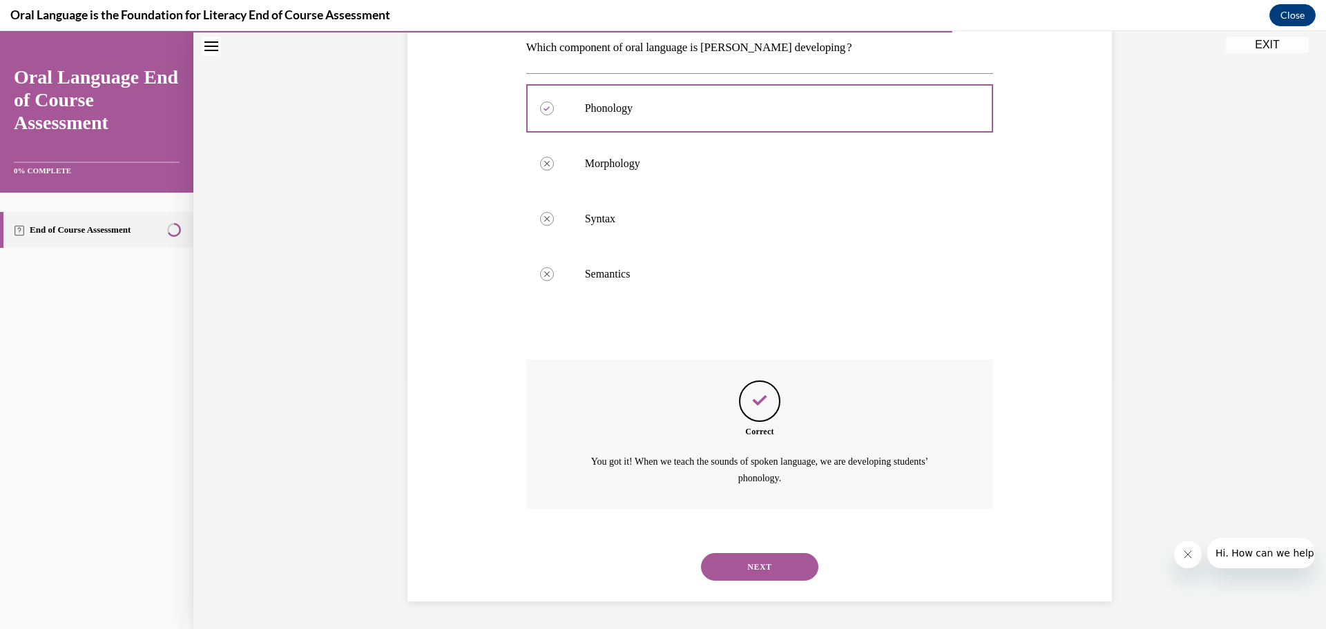
click at [743, 567] on button "NEXT" at bounding box center [759, 567] width 117 height 28
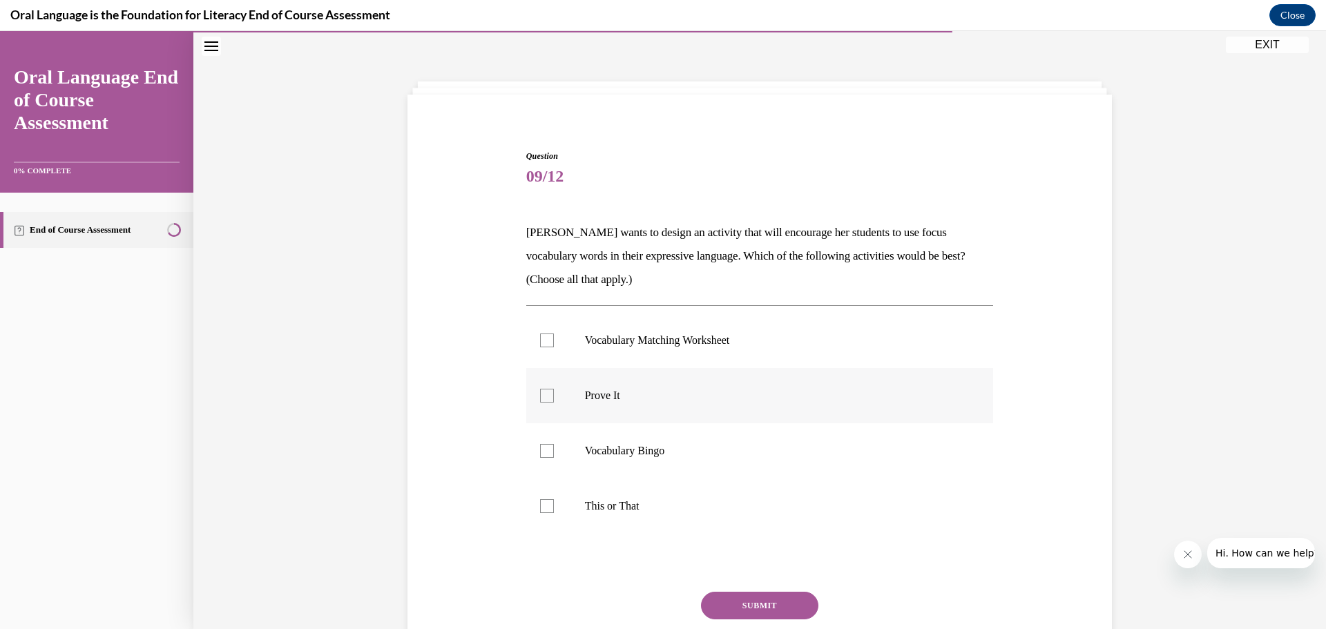
click at [540, 383] on label "Prove It" at bounding box center [759, 395] width 467 height 55
click at [540, 389] on input "Prove It" at bounding box center [547, 396] width 14 height 14
checkbox input "true"
click at [544, 512] on div at bounding box center [547, 506] width 14 height 14
click at [544, 512] on input "This or That" at bounding box center [547, 506] width 14 height 14
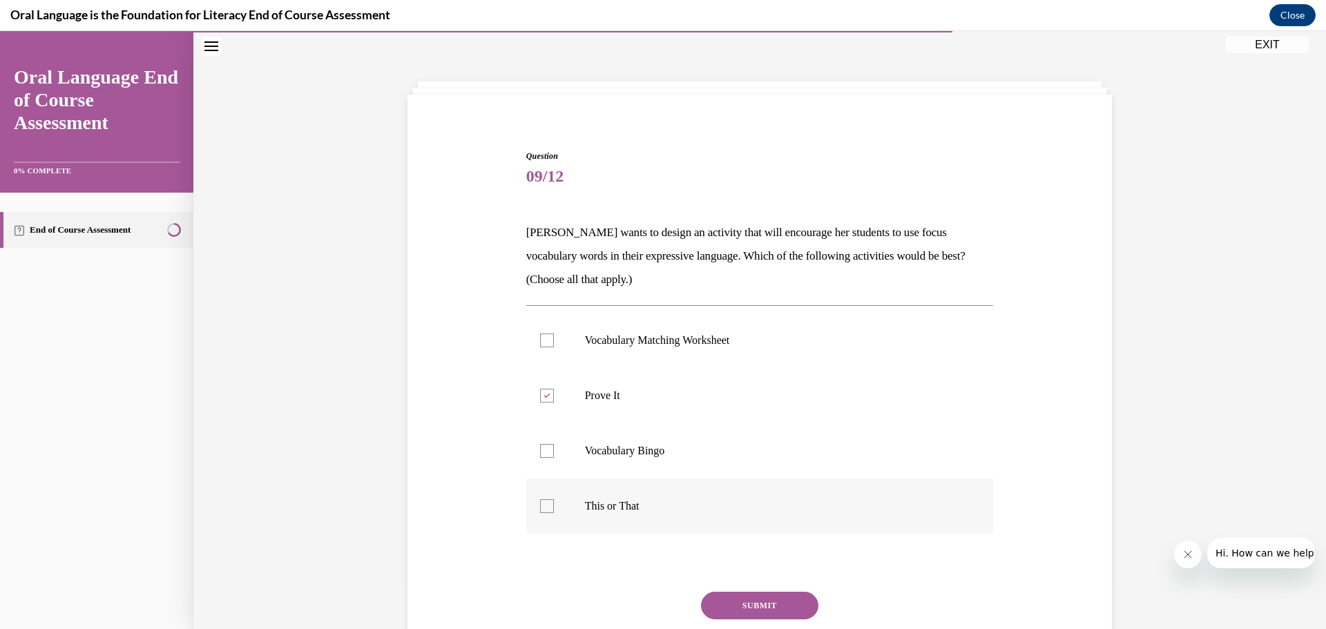
checkbox input "true"
click at [723, 604] on button "SUBMIT" at bounding box center [759, 606] width 117 height 28
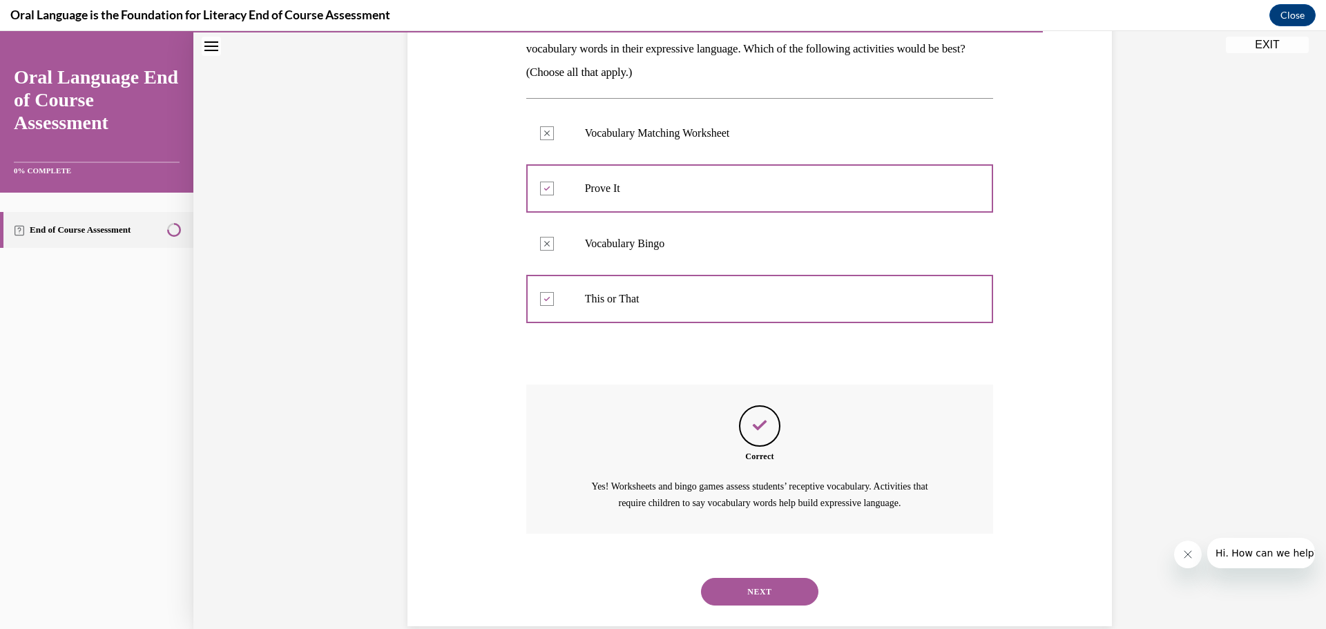
click at [761, 589] on button "NEXT" at bounding box center [759, 592] width 117 height 28
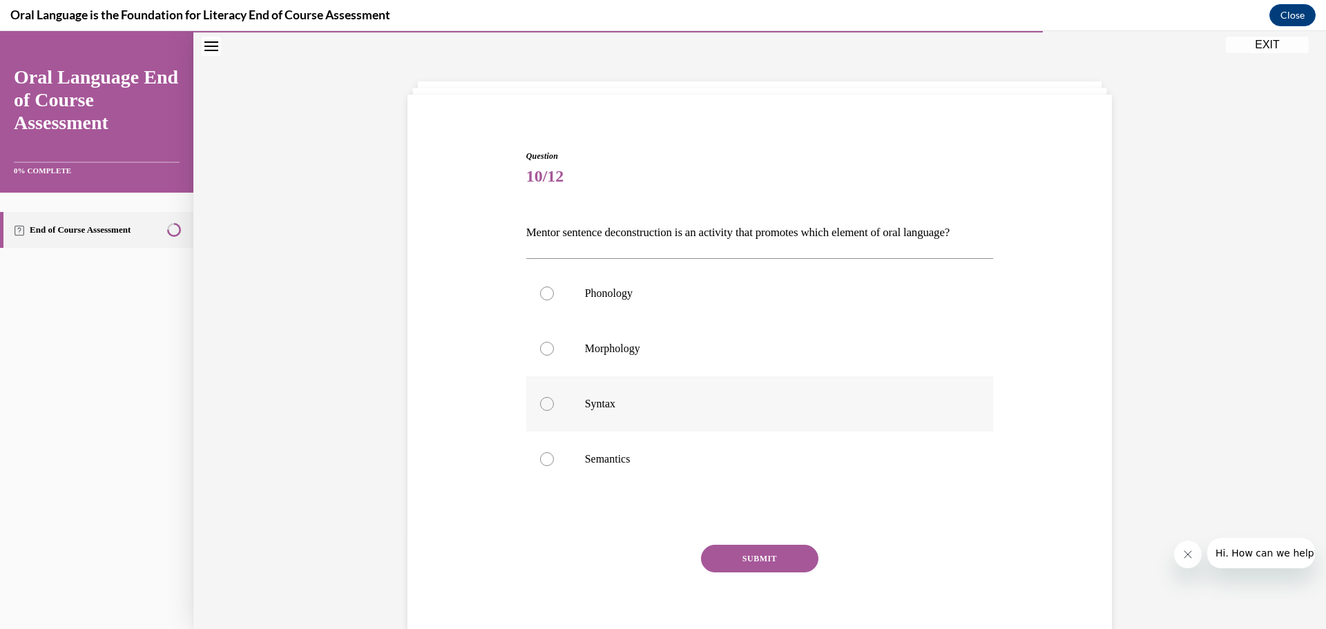
click at [540, 411] on div at bounding box center [547, 404] width 14 height 14
click at [540, 411] on input "Syntax" at bounding box center [547, 404] width 14 height 14
radio input "true"
click at [757, 572] on button "SUBMIT" at bounding box center [759, 559] width 117 height 28
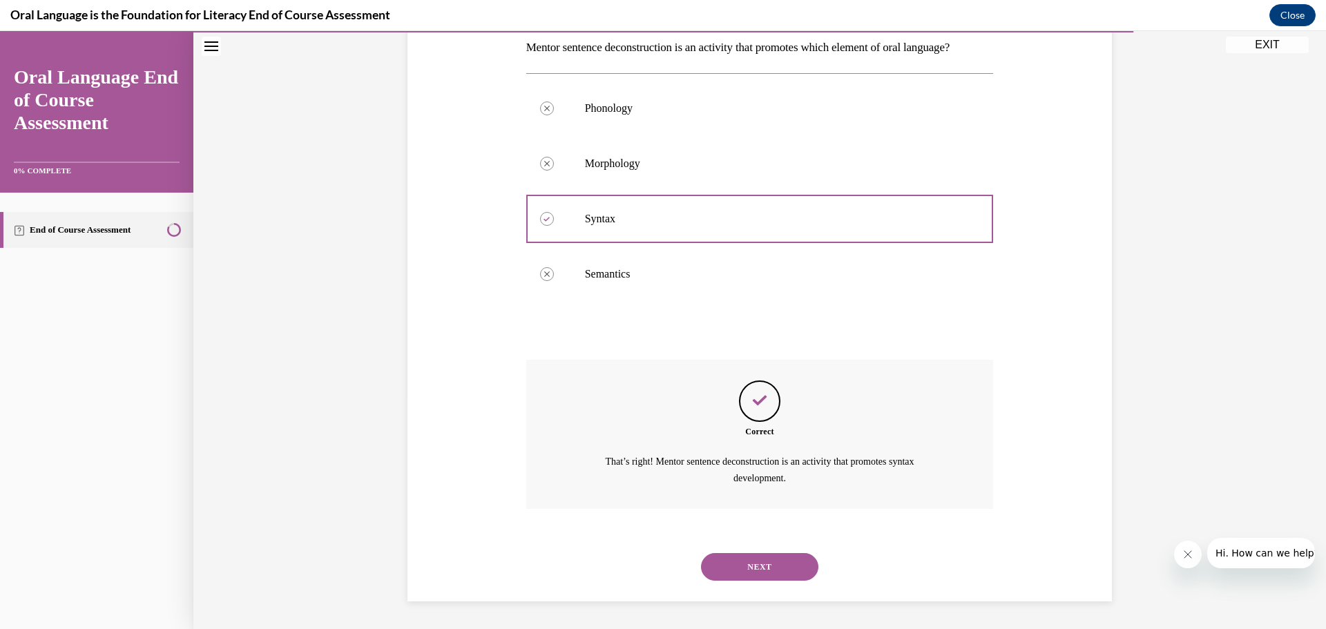
click at [744, 572] on button "NEXT" at bounding box center [759, 567] width 117 height 28
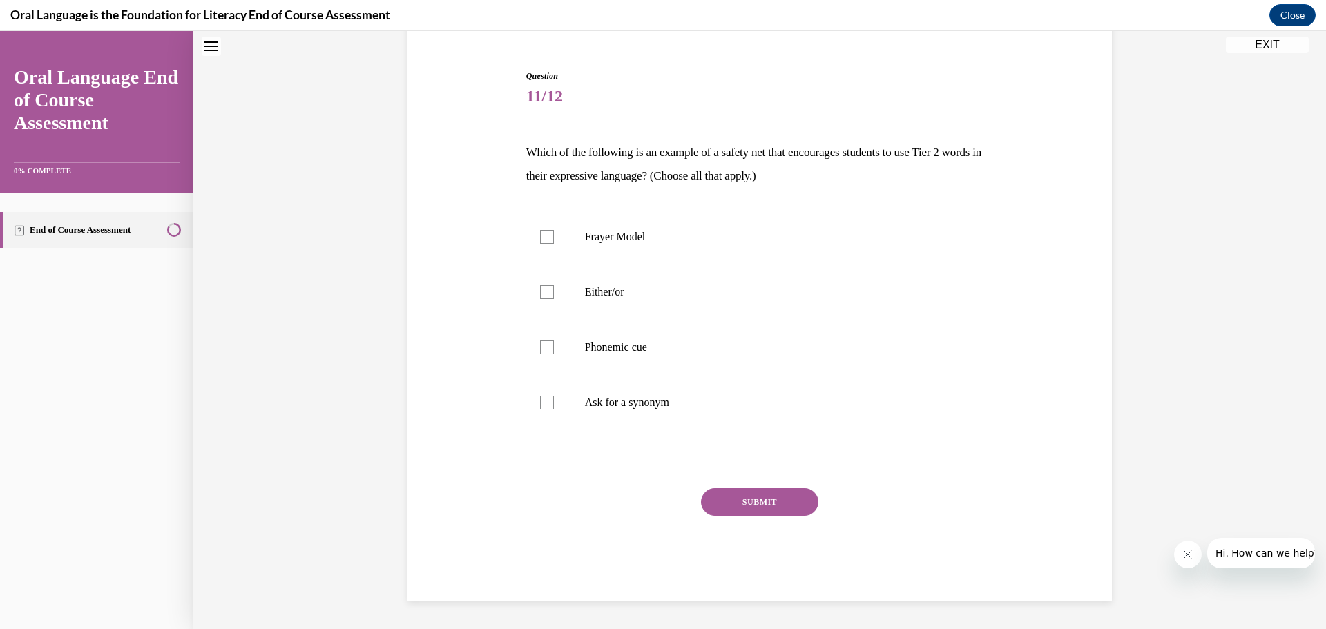
scroll to position [42, 0]
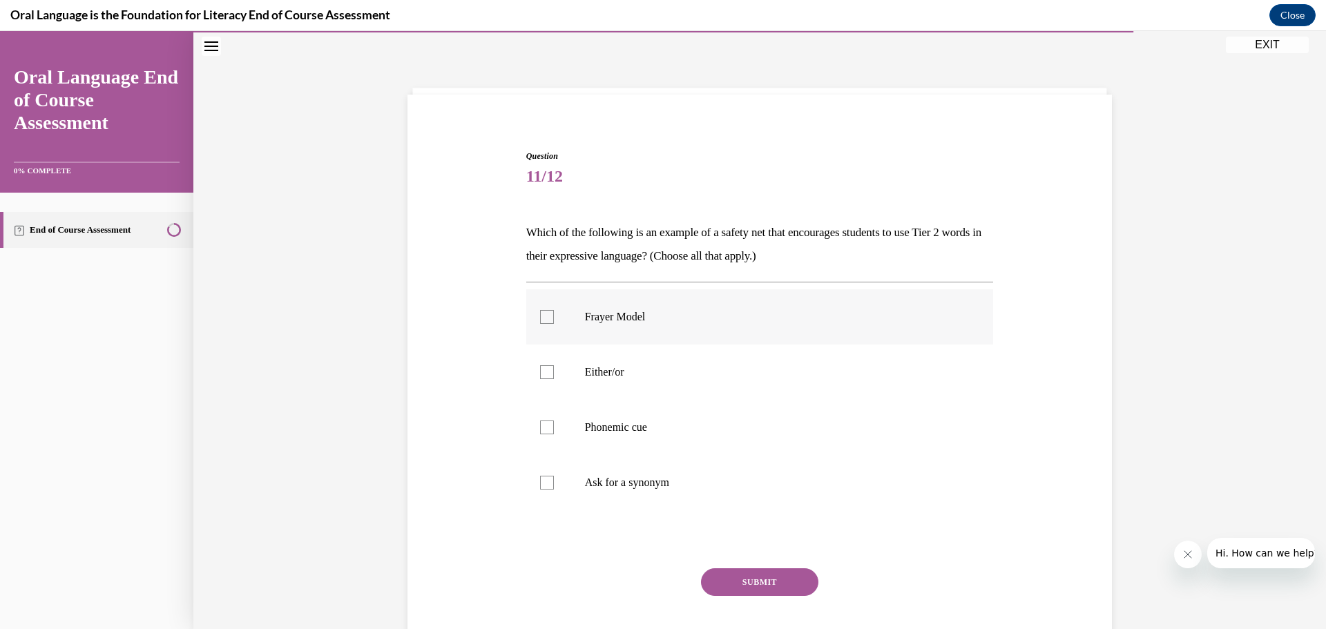
click at [540, 317] on div at bounding box center [547, 317] width 14 height 14
click at [540, 317] on input "Frayer Model" at bounding box center [547, 317] width 14 height 14
checkbox input "true"
click at [540, 374] on div at bounding box center [547, 372] width 14 height 14
click at [540, 374] on input "Either/or" at bounding box center [547, 372] width 14 height 14
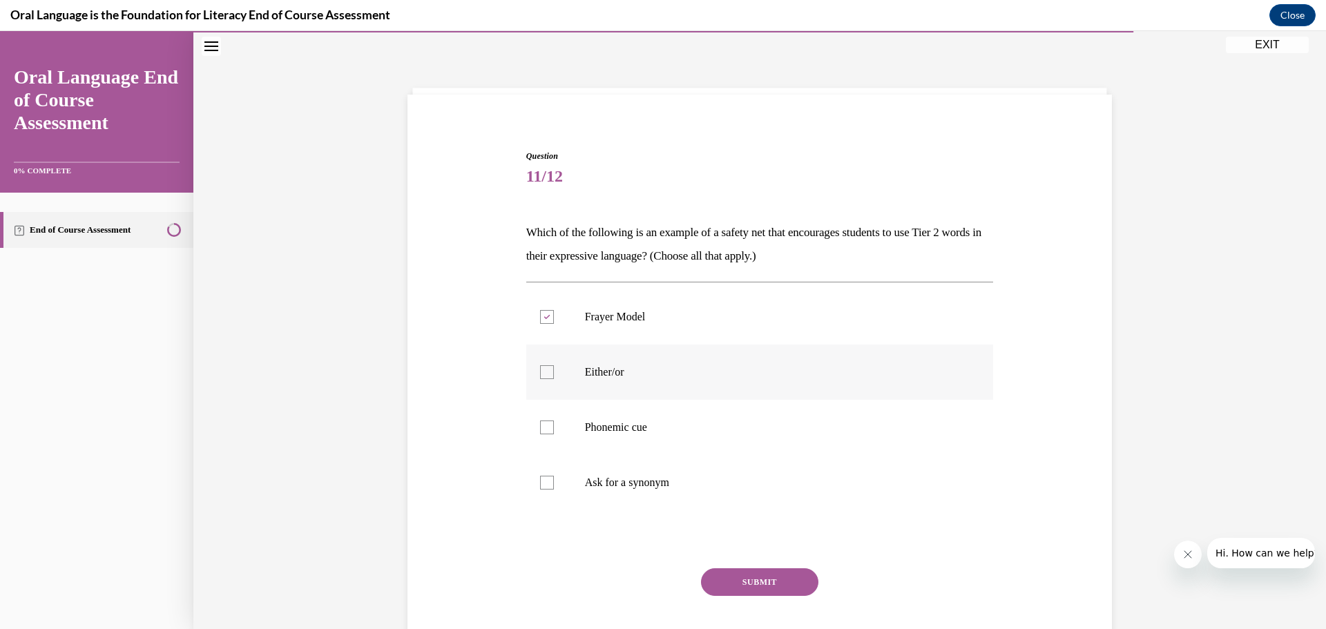
checkbox input "true"
click at [544, 321] on div at bounding box center [547, 317] width 14 height 14
click at [544, 321] on input "Frayer Model" at bounding box center [547, 317] width 14 height 14
checkbox input "false"
click at [545, 430] on div at bounding box center [547, 427] width 14 height 14
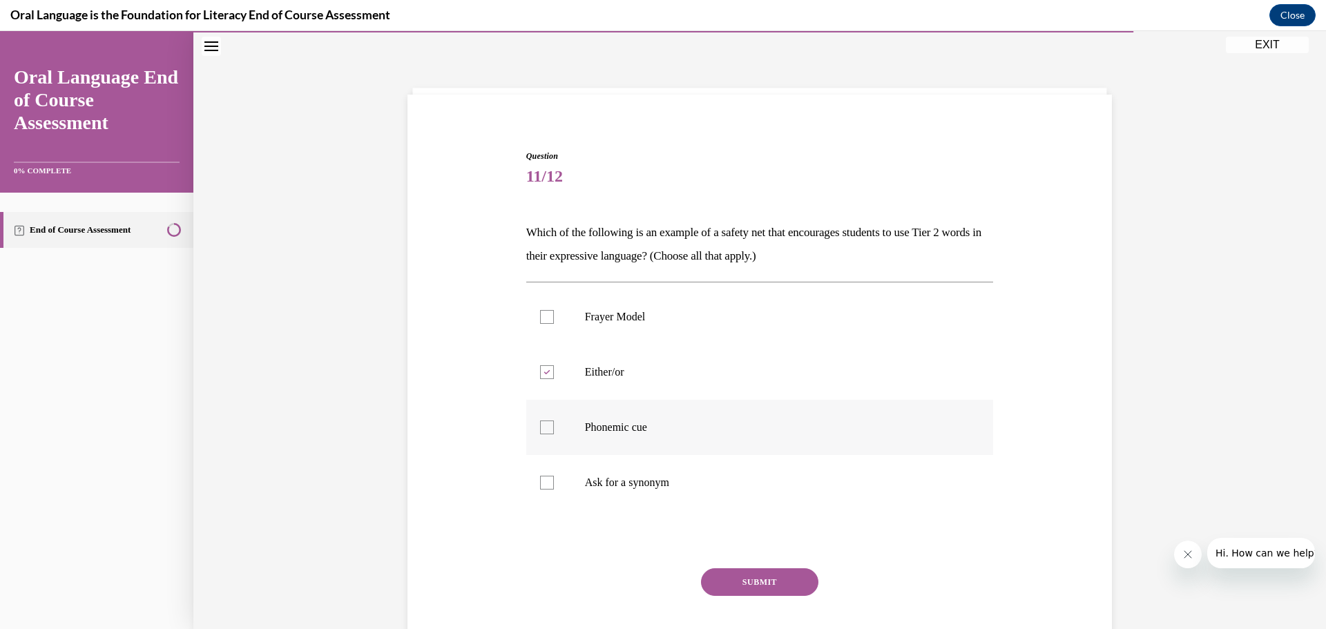
click at [545, 430] on input "Phonemic cue" at bounding box center [547, 427] width 14 height 14
checkbox input "true"
click at [546, 483] on div at bounding box center [547, 483] width 14 height 14
click at [546, 483] on input "Ask for a synonym" at bounding box center [547, 483] width 14 height 14
checkbox input "true"
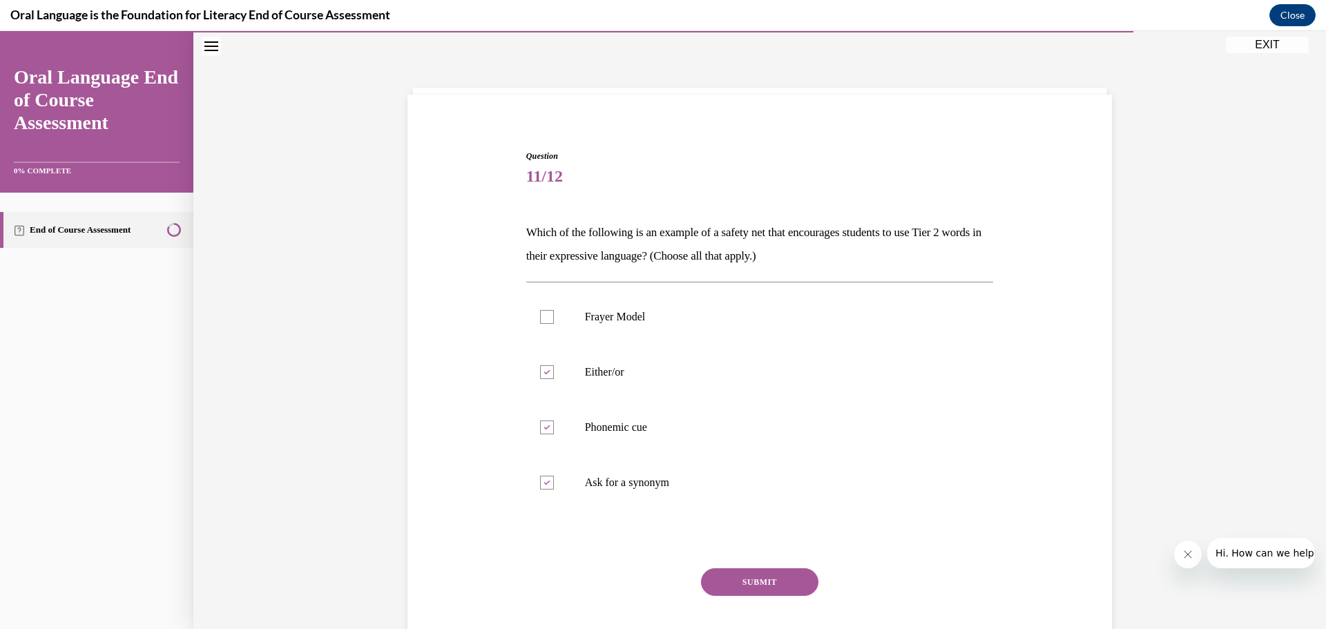
click at [754, 583] on button "SUBMIT" at bounding box center [759, 582] width 117 height 28
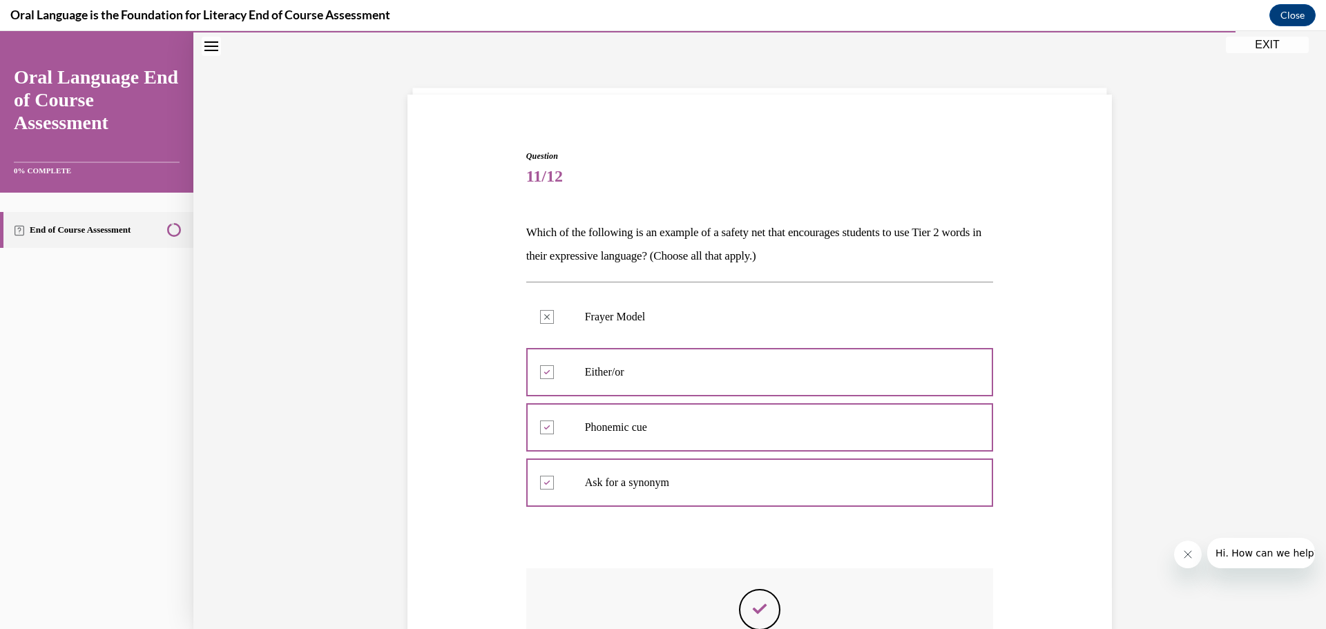
scroll to position [249, 0]
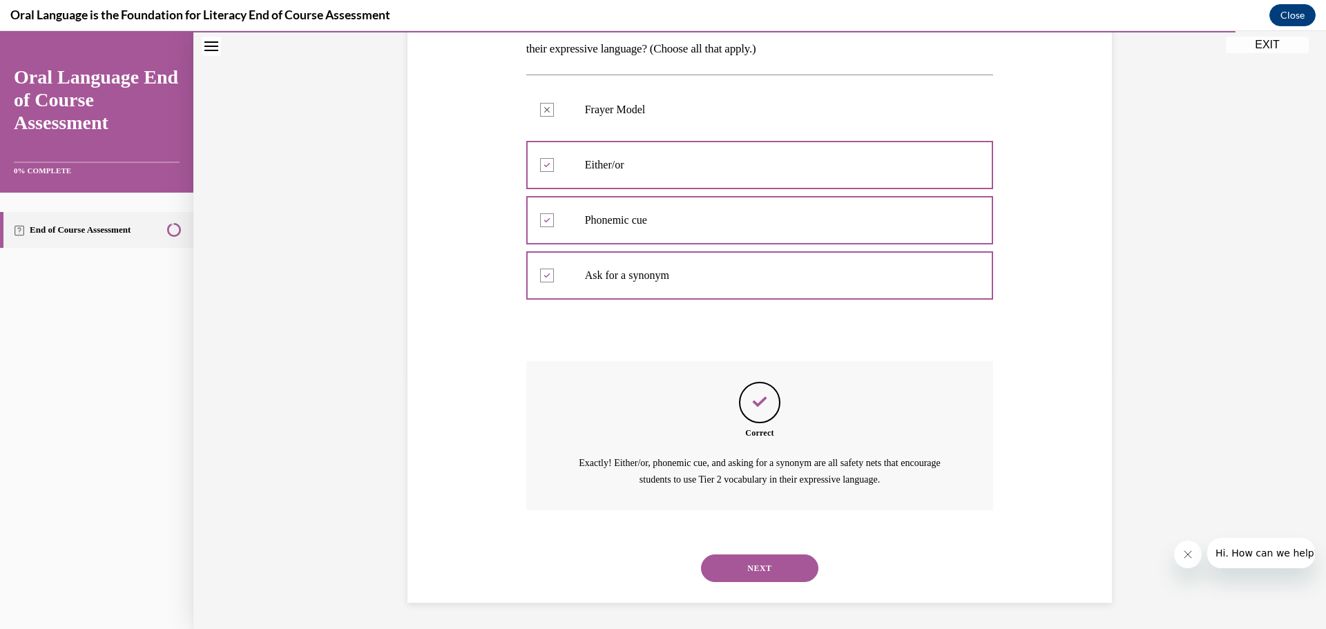
click at [777, 552] on div "NEXT" at bounding box center [759, 568] width 467 height 55
click at [777, 559] on button "NEXT" at bounding box center [759, 568] width 117 height 28
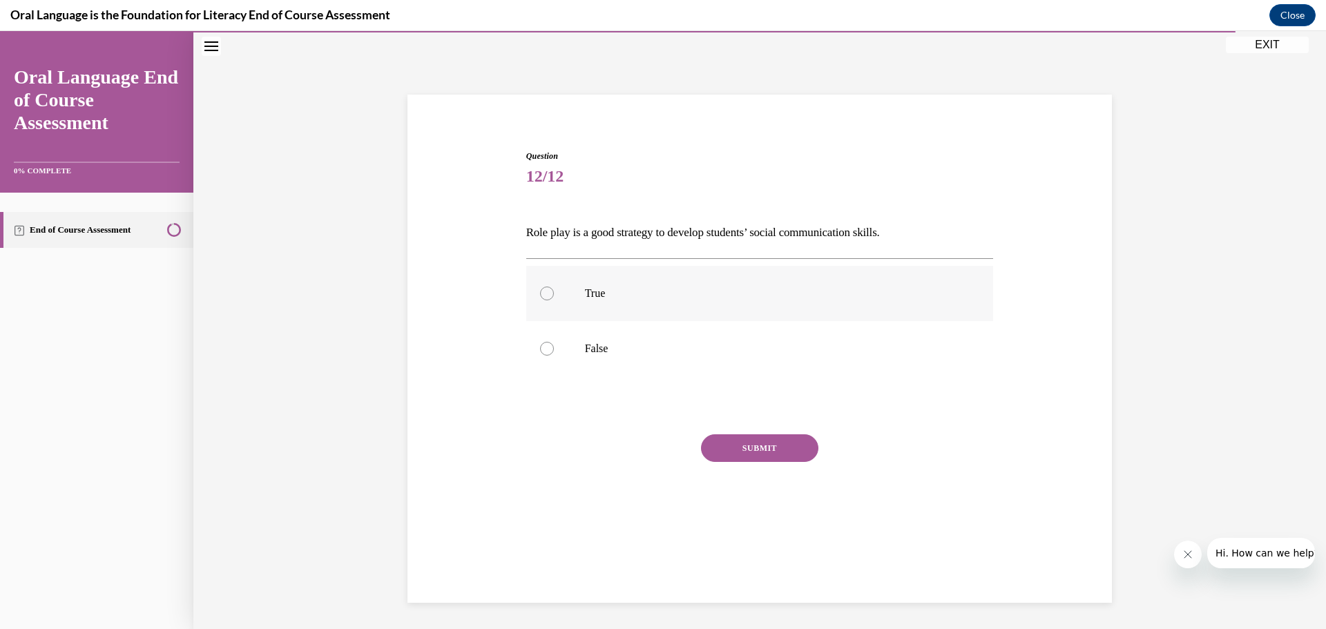
click at [536, 300] on label "True" at bounding box center [759, 293] width 467 height 55
click at [540, 300] on input "True" at bounding box center [547, 294] width 14 height 14
radio input "true"
click at [759, 452] on button "SUBMIT" at bounding box center [759, 448] width 117 height 28
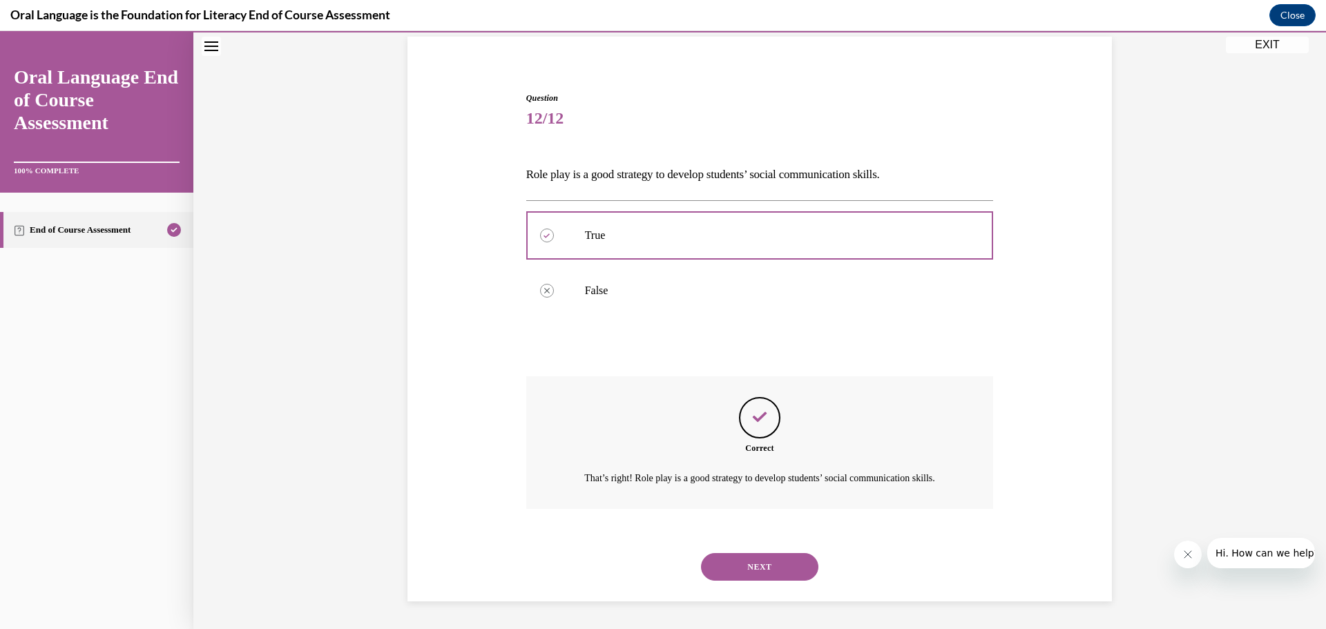
click at [738, 557] on button "NEXT" at bounding box center [759, 567] width 117 height 28
